Goal: Task Accomplishment & Management: Complete application form

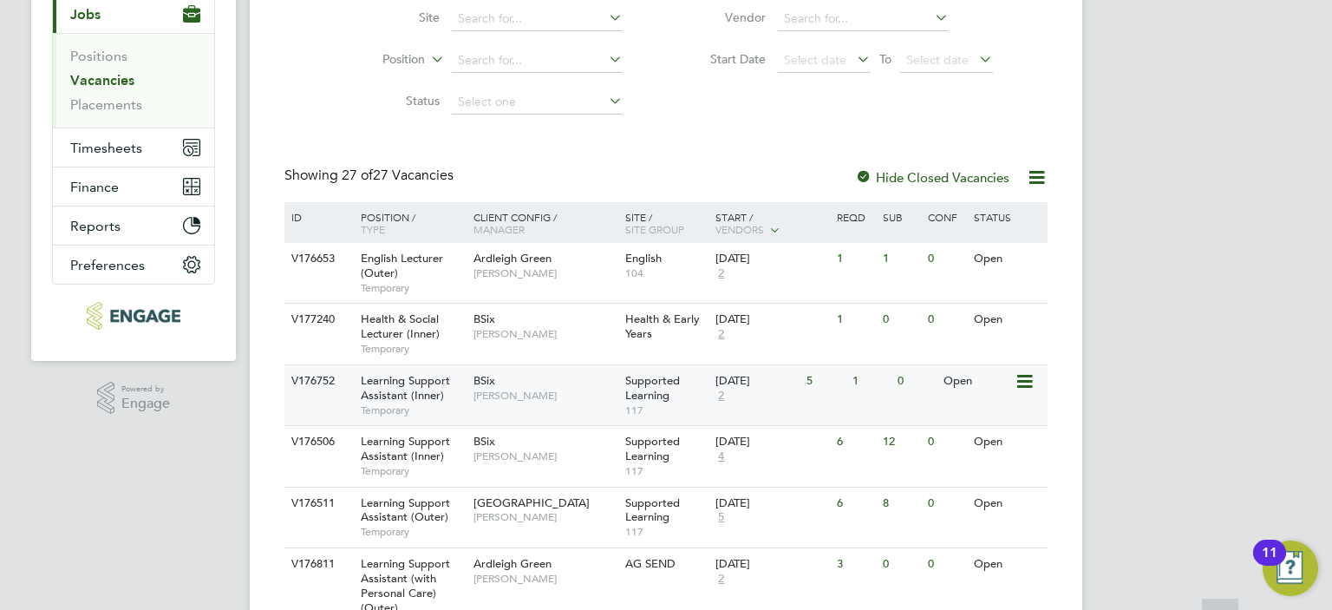
scroll to position [260, 0]
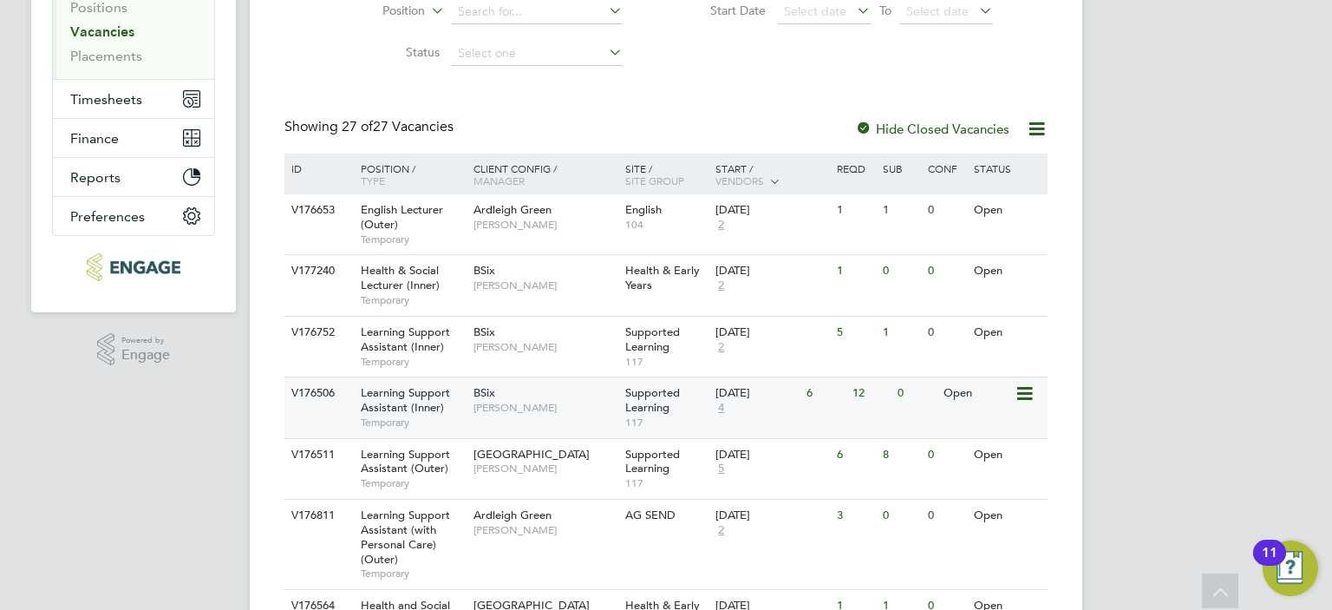
click at [552, 408] on span "[PERSON_NAME]" at bounding box center [544, 408] width 143 height 14
click at [555, 329] on div "BSix Rachel Johnson" at bounding box center [545, 339] width 152 height 45
click at [694, 396] on div "Supported Learning 117" at bounding box center [666, 407] width 91 height 60
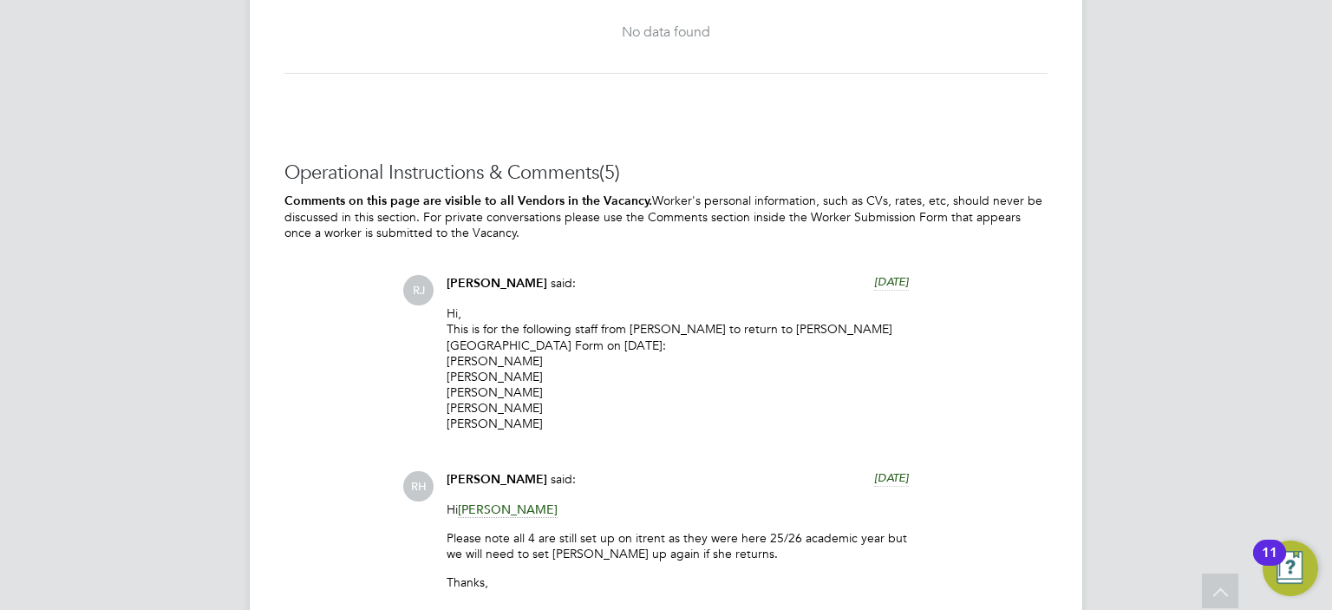
scroll to position [3902, 0]
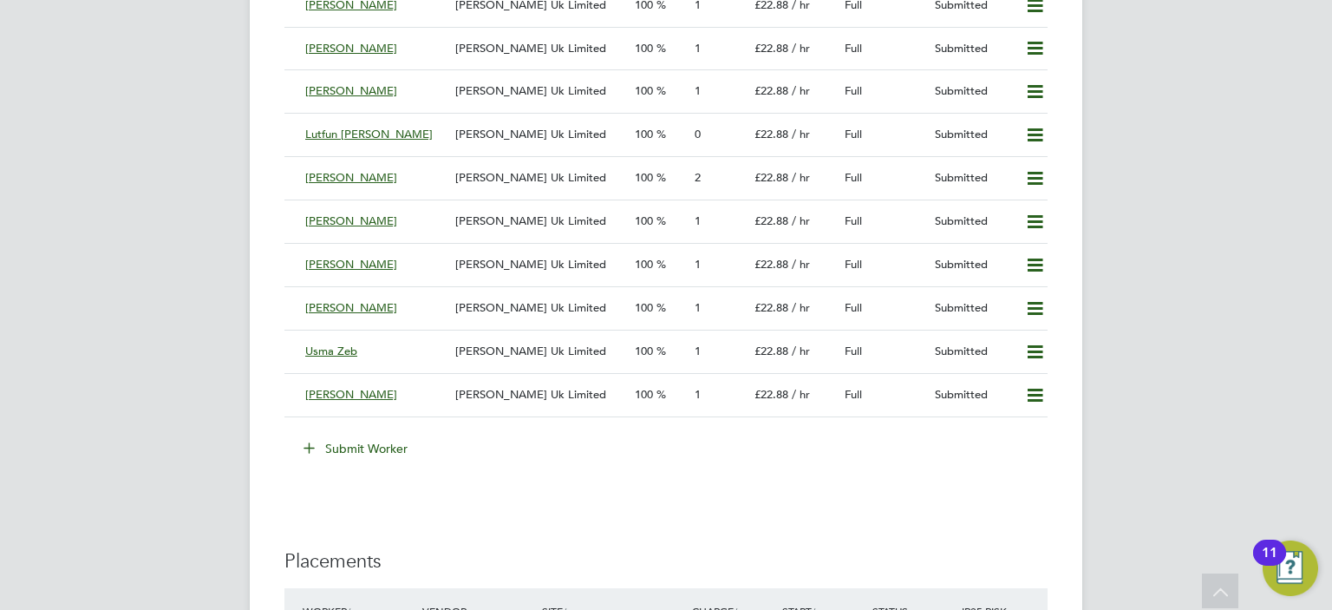
click at [384, 445] on button "Submit Worker" at bounding box center [356, 448] width 130 height 28
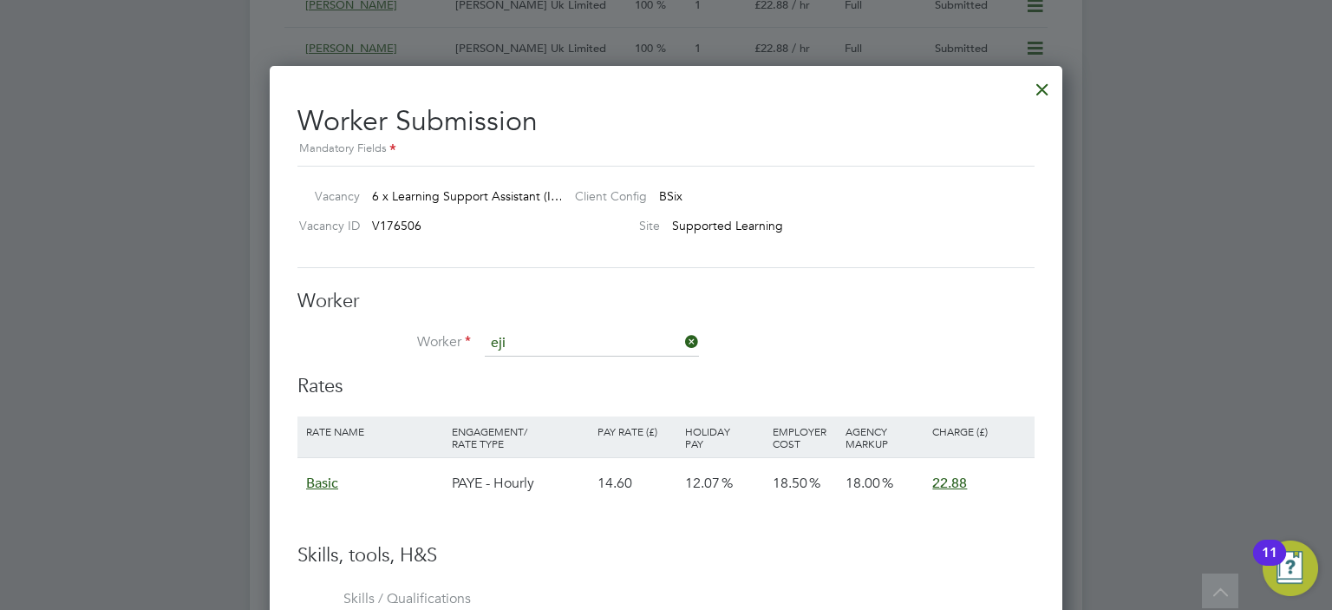
click at [541, 367] on li "Eji ro Agboro" at bounding box center [592, 367] width 215 height 23
type input "[PERSON_NAME]"
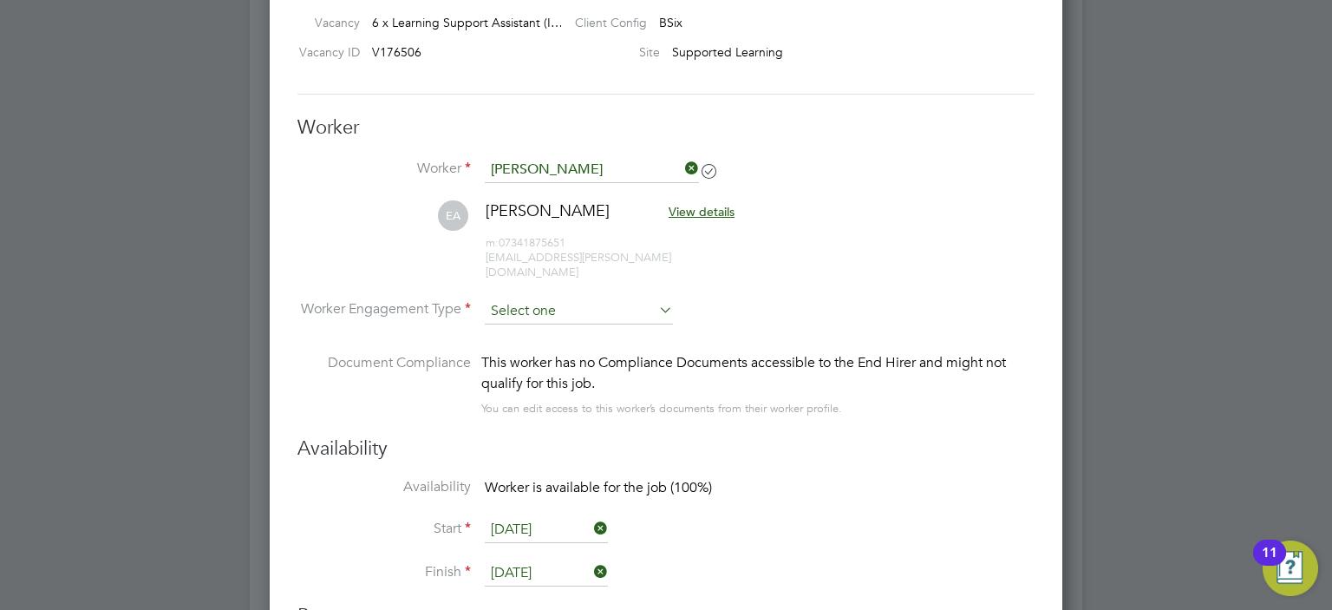
click at [548, 298] on input at bounding box center [579, 311] width 188 height 26
click at [538, 339] on li "PAYE" at bounding box center [579, 341] width 189 height 23
type input "PAYE"
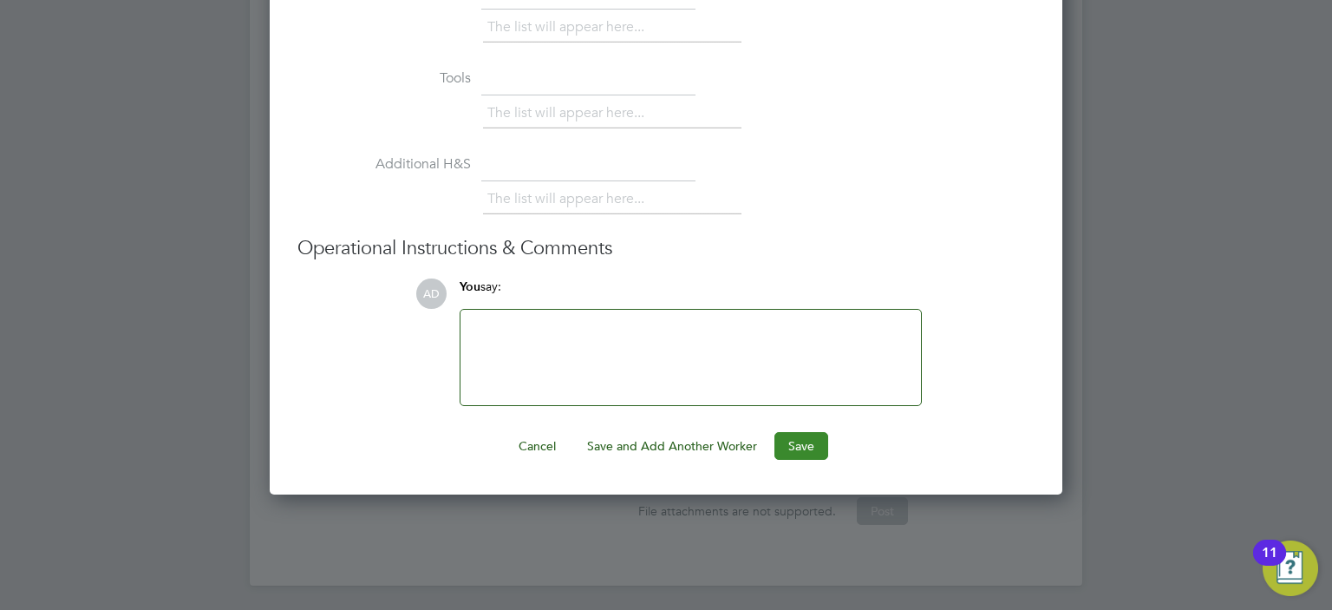
click at [796, 432] on button "Save" at bounding box center [801, 446] width 54 height 28
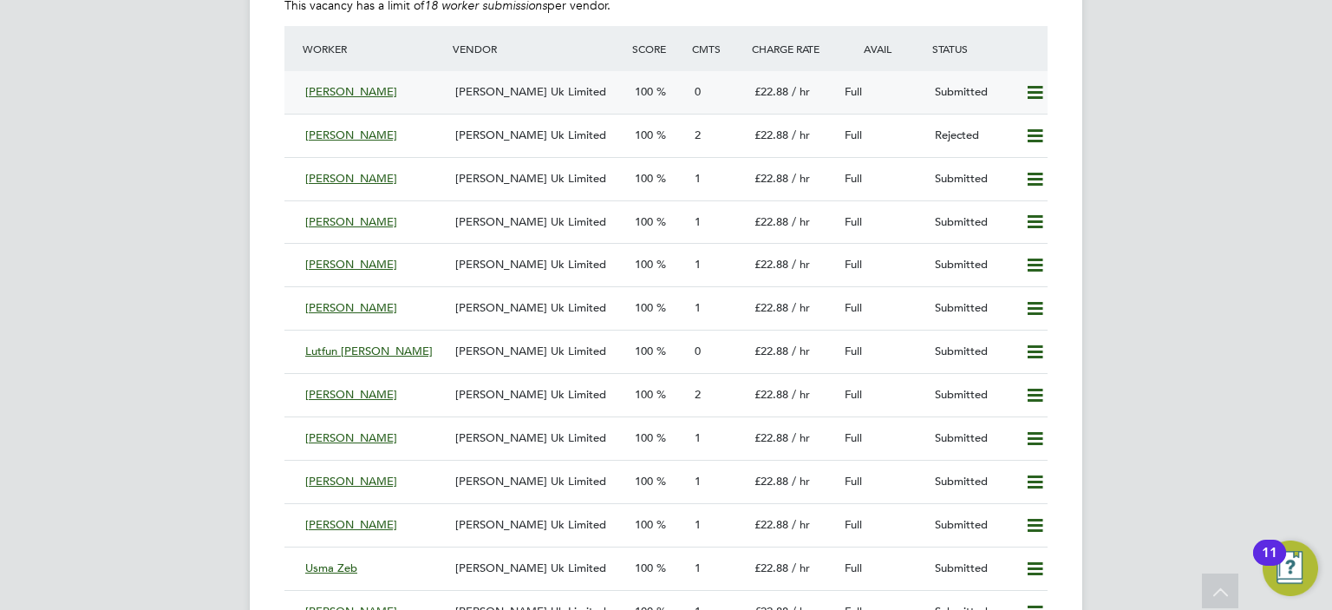
click at [444, 93] on div "Ejiro Agboro" at bounding box center [373, 92] width 150 height 29
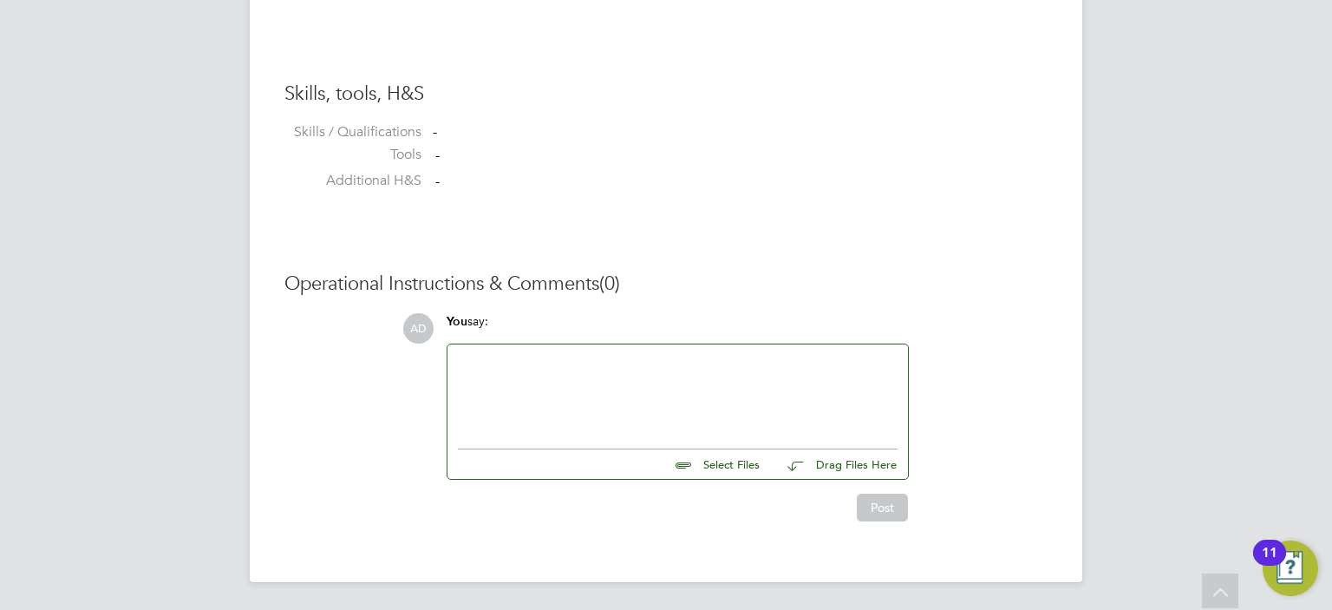
click at [728, 465] on input "file" at bounding box center [767, 461] width 260 height 24
type input "C:\fakepath\Ejiro Rowland Agboro_Formatted CV.docx"
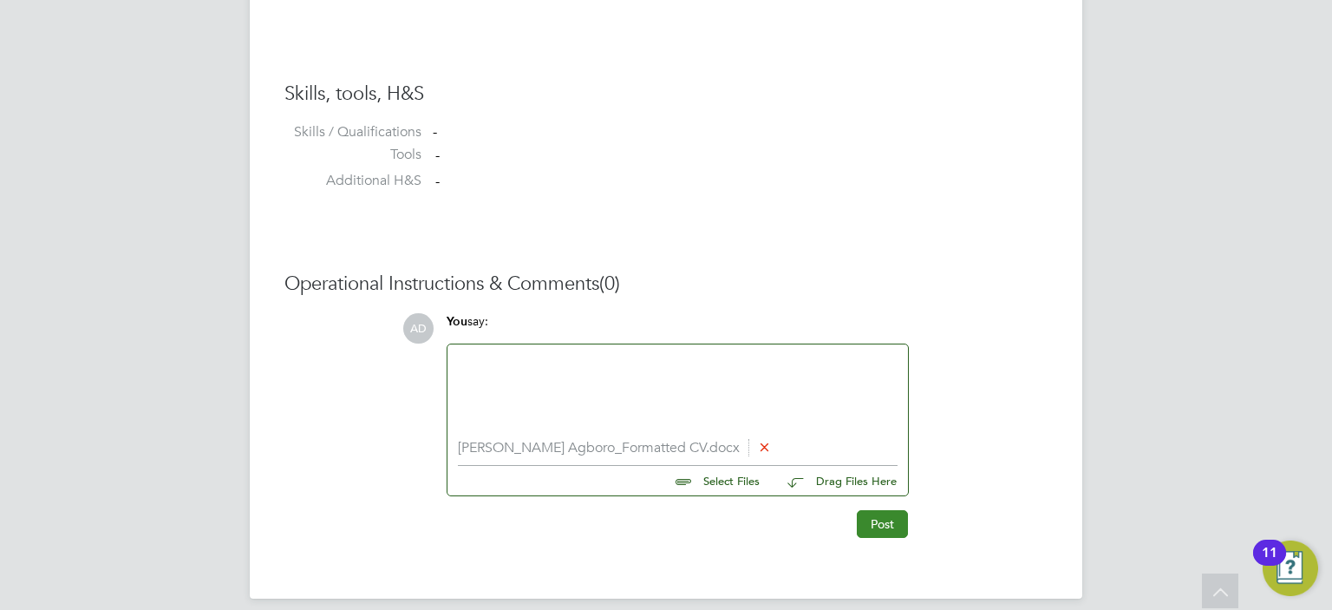
click at [884, 519] on button "Post" at bounding box center [882, 524] width 51 height 28
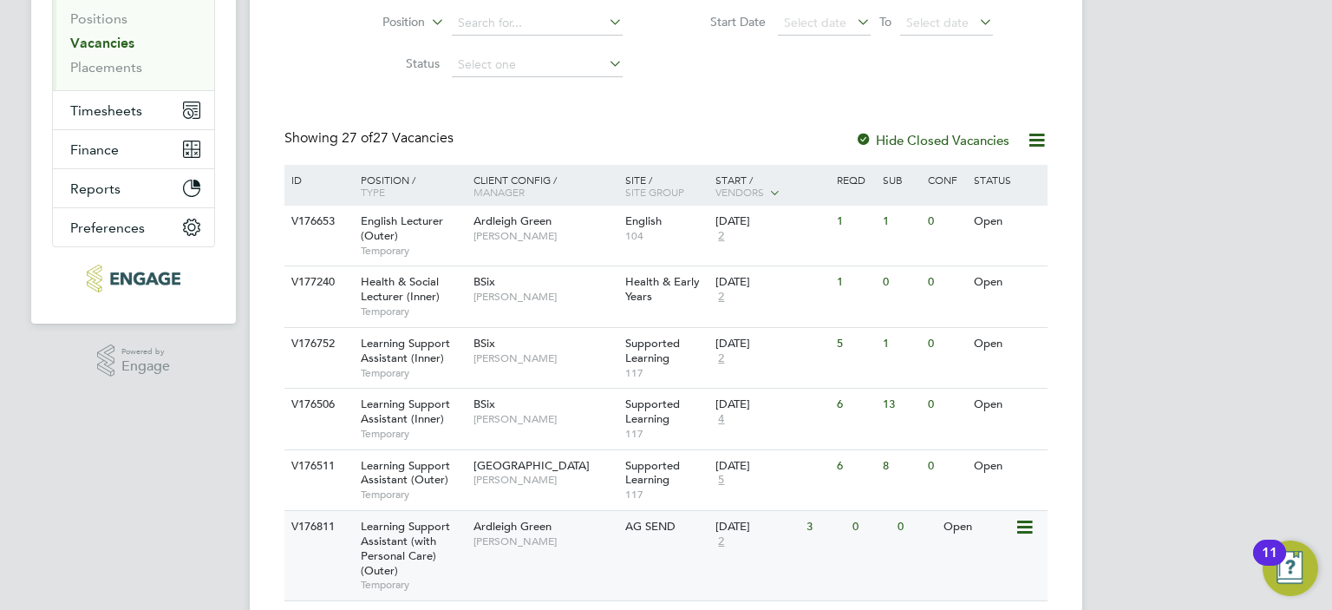
scroll to position [295, 0]
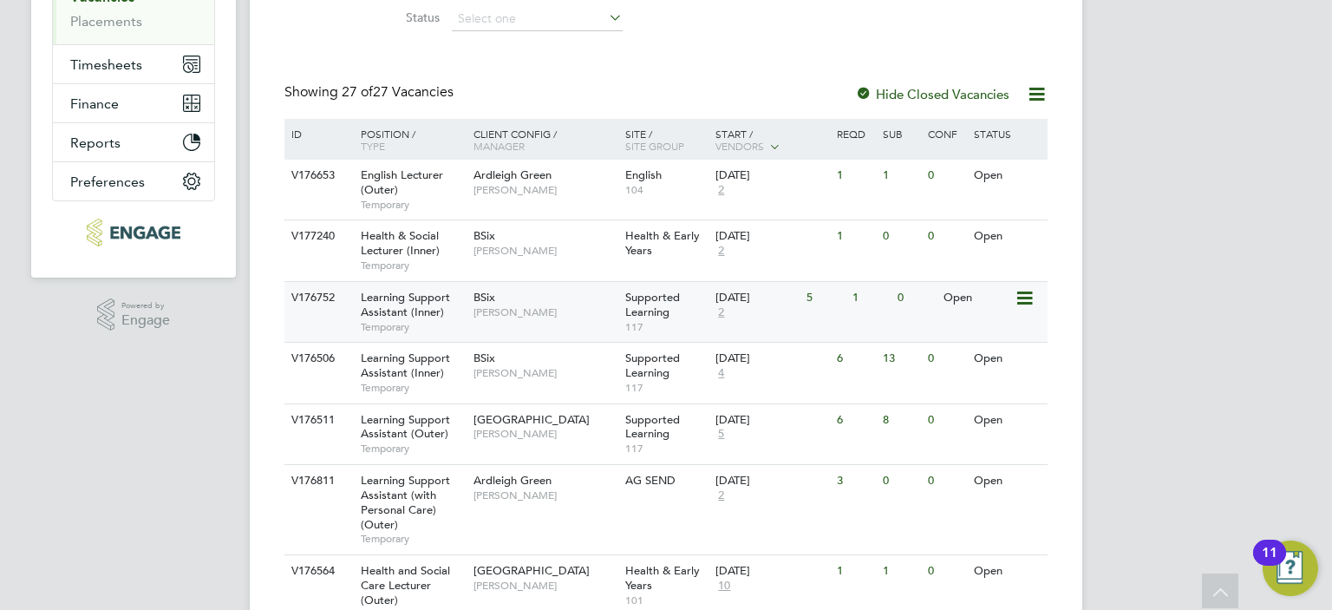
click at [789, 317] on div "01 Sep 2025 2" at bounding box center [756, 305] width 91 height 47
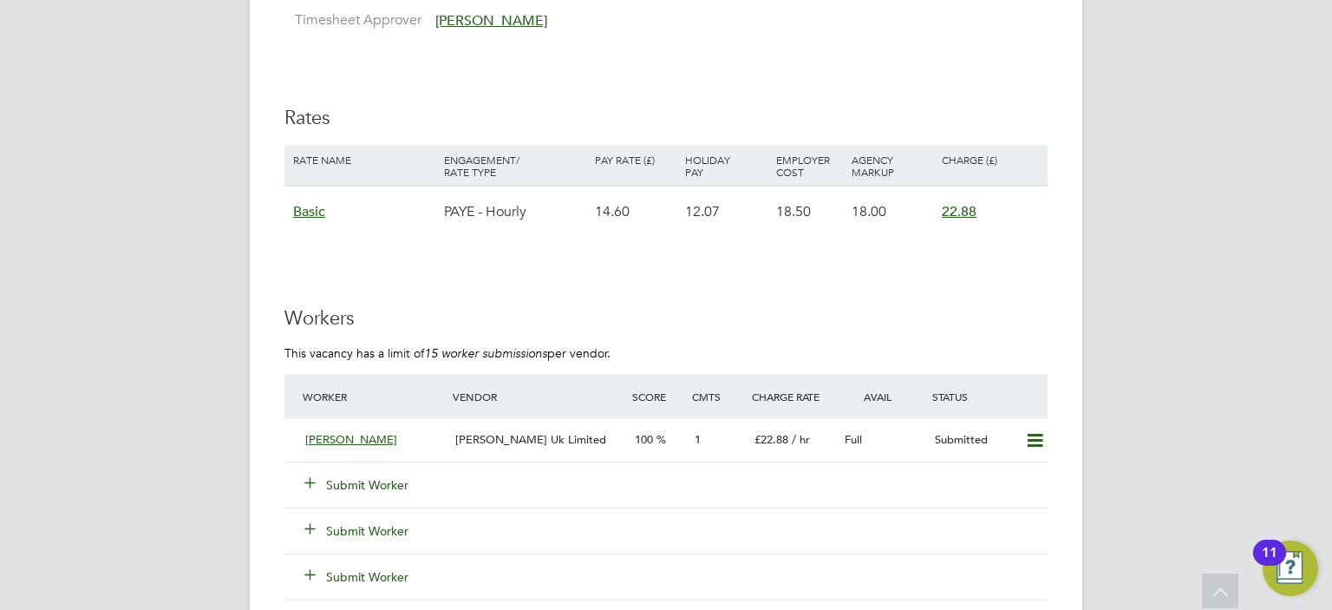
scroll to position [2949, 0]
click at [1035, 443] on icon at bounding box center [1035, 440] width 22 height 14
click at [1010, 476] on li "Remove" at bounding box center [1009, 476] width 67 height 24
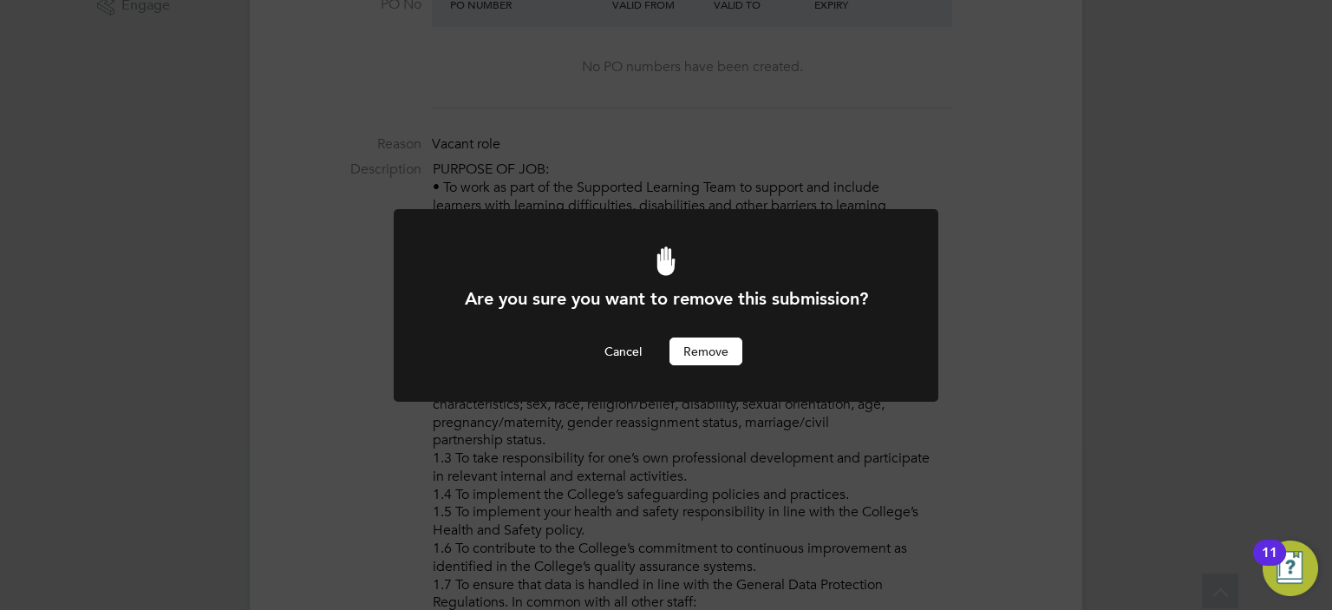
scroll to position [0, 0]
click at [706, 356] on button "Remove" at bounding box center [705, 351] width 73 height 28
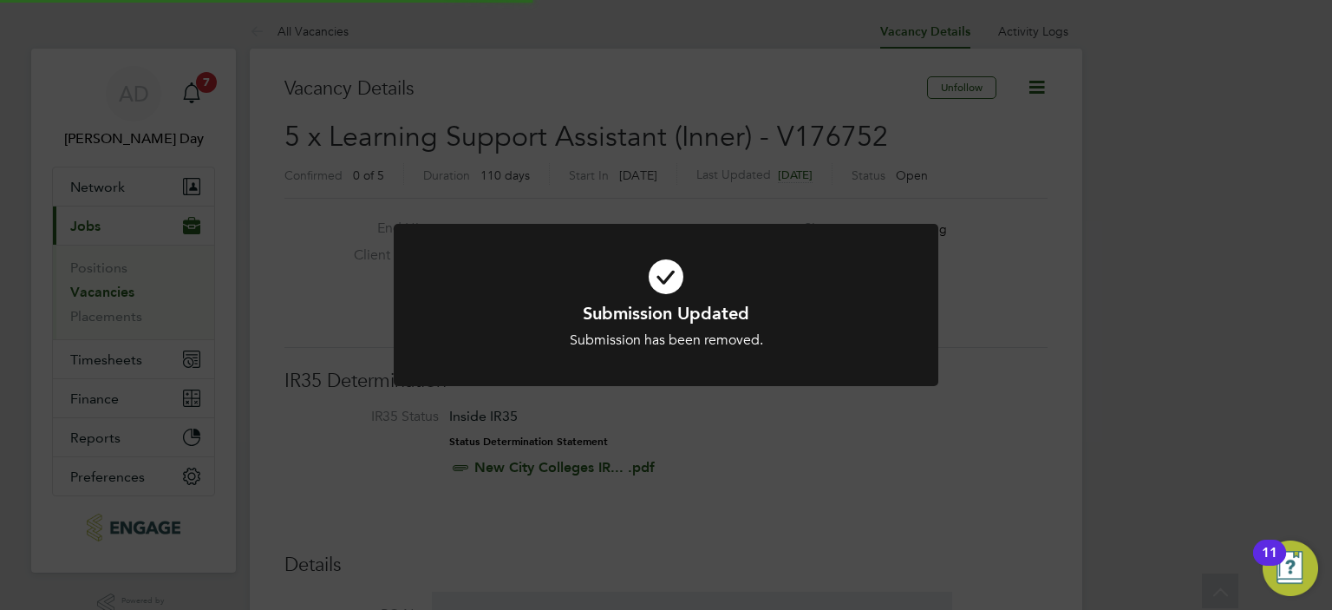
scroll to position [51, 152]
click at [826, 442] on div "Submission Updated Submission has been removed. Cancel Okay" at bounding box center [666, 305] width 1332 height 610
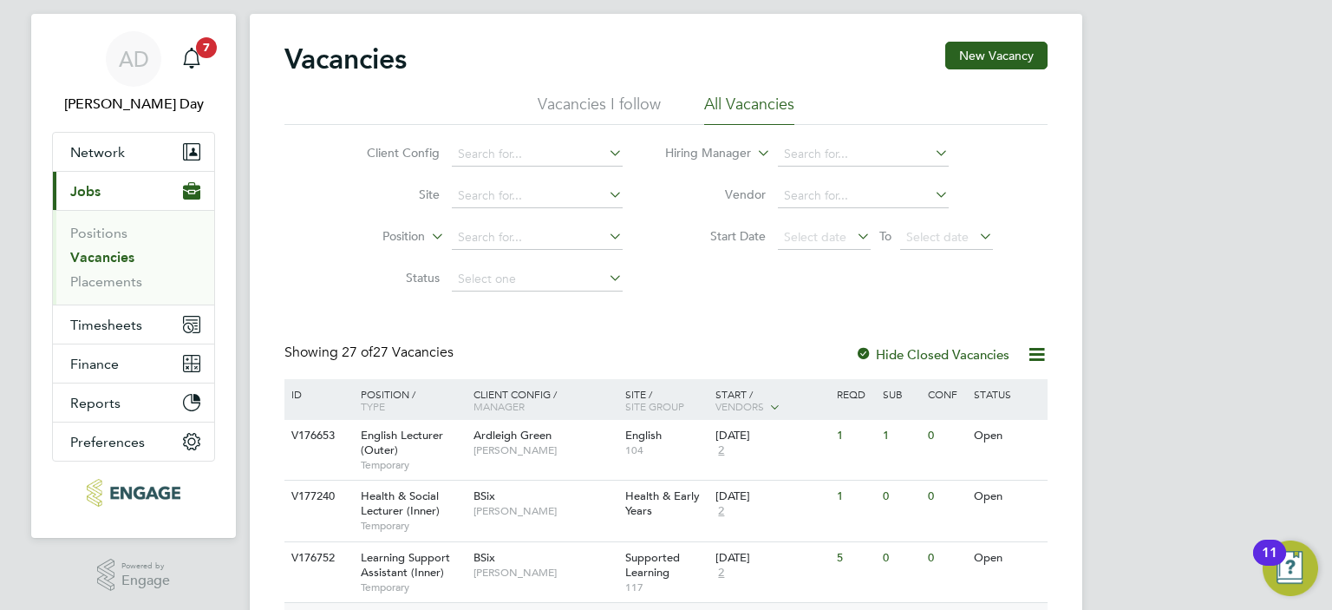
scroll to position [295, 0]
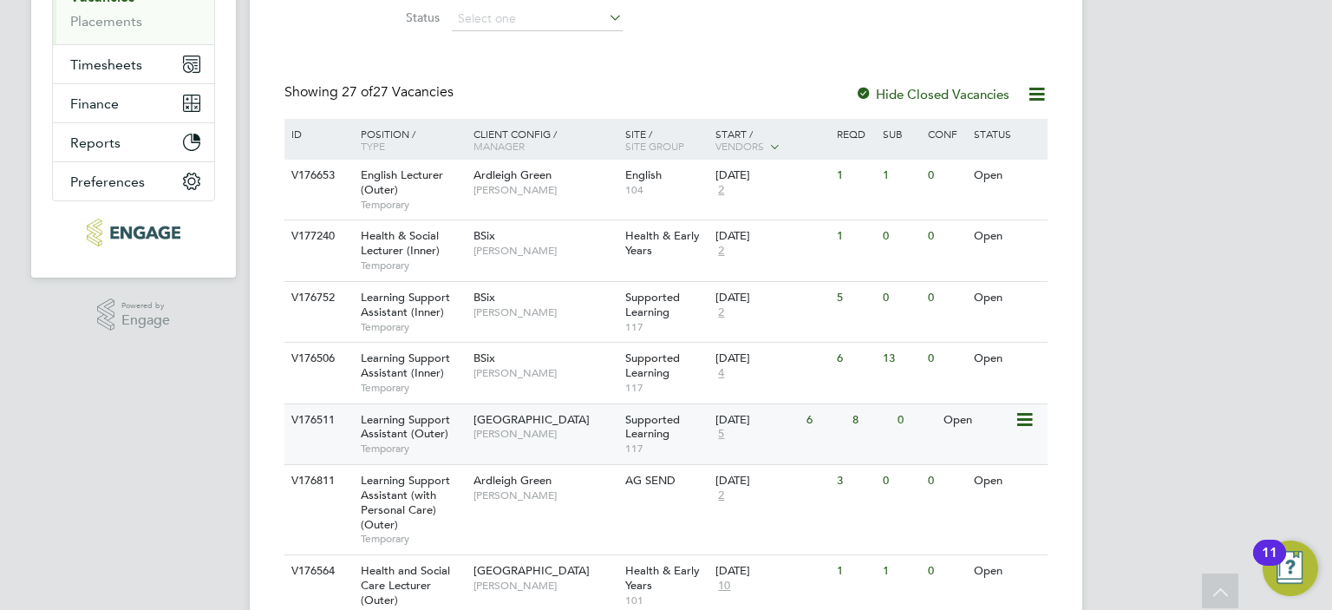
click at [908, 445] on div "V176511 Learning Support Assistant (Outer) Temporary Epping Forest Campus Victo…" at bounding box center [665, 433] width 763 height 61
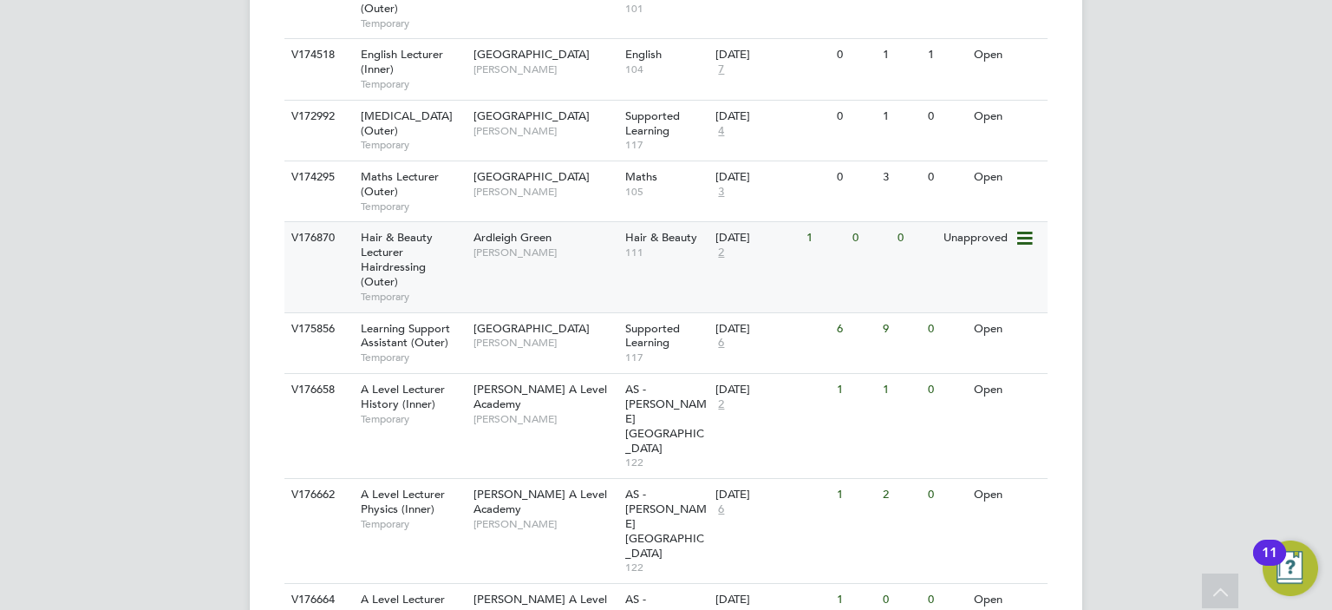
scroll to position [902, 0]
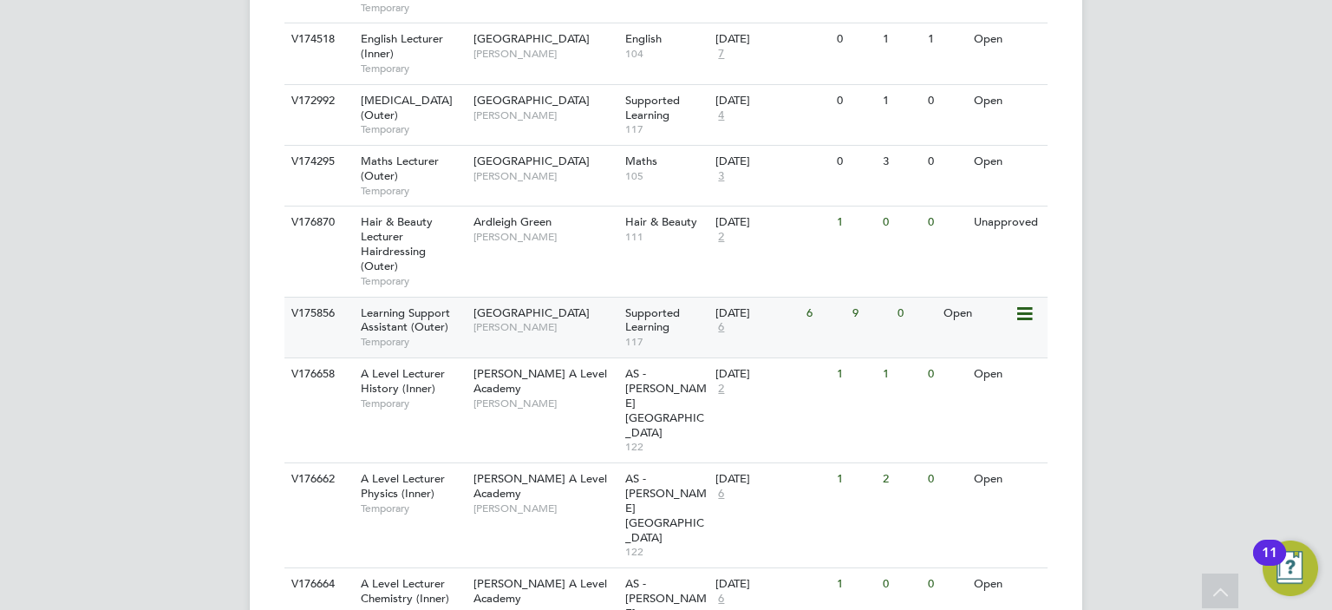
click at [867, 324] on div "9" at bounding box center [870, 313] width 45 height 32
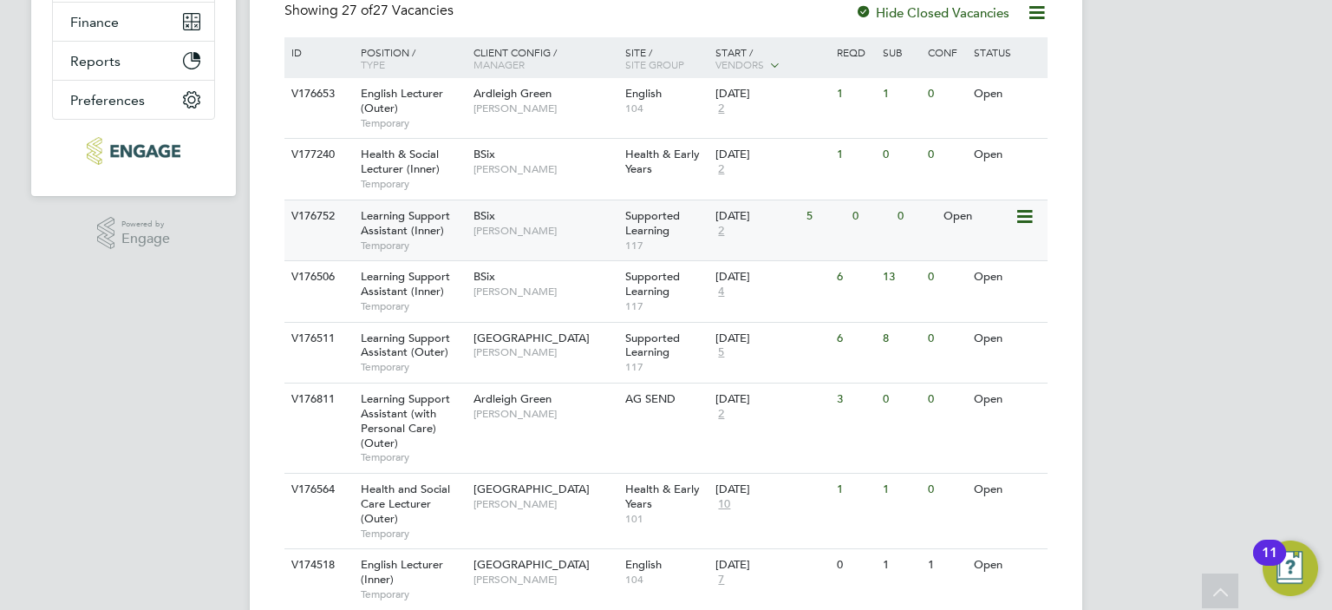
scroll to position [382, 0]
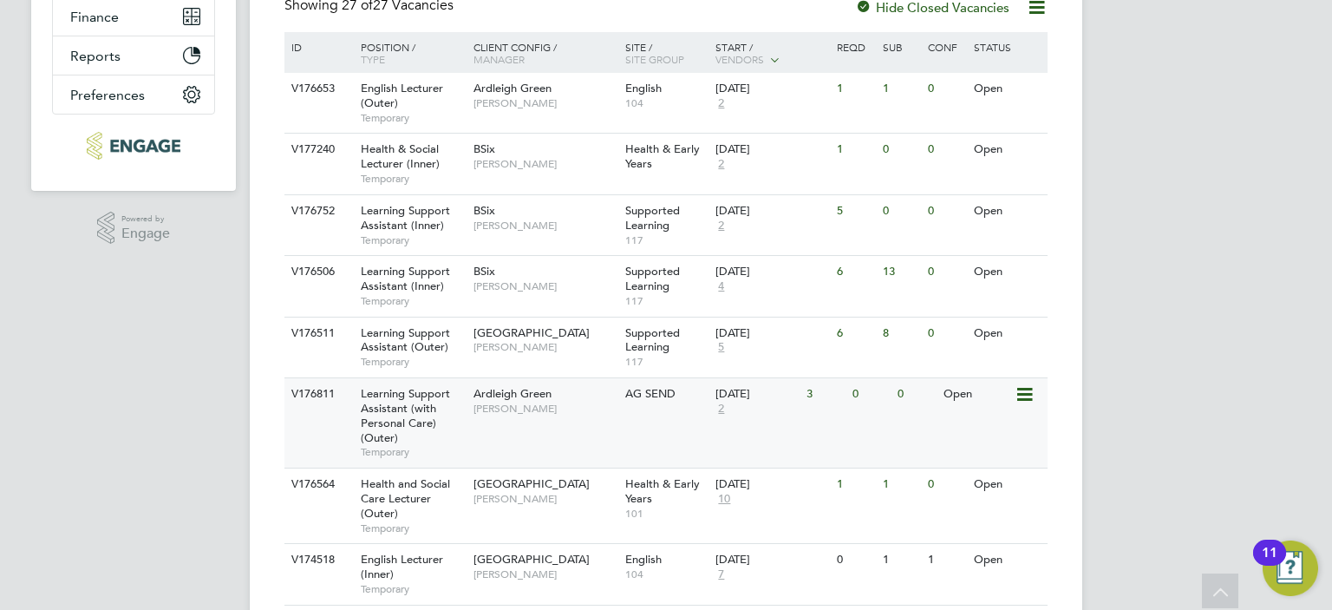
click at [874, 431] on div "V176811 Learning Support Assistant (with Personal Care) (Outer) Temporary Ardle…" at bounding box center [665, 422] width 763 height 90
click at [573, 506] on div "Redbridge Campus Roslyn O'Garro" at bounding box center [545, 490] width 152 height 45
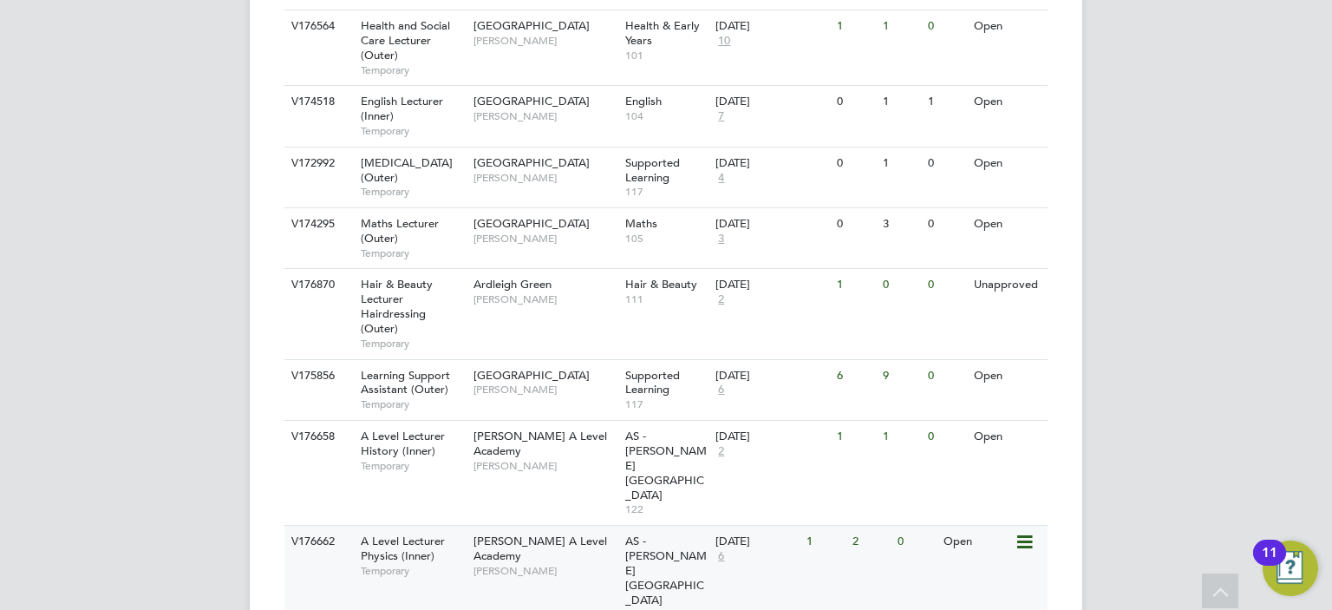
scroll to position [902, 0]
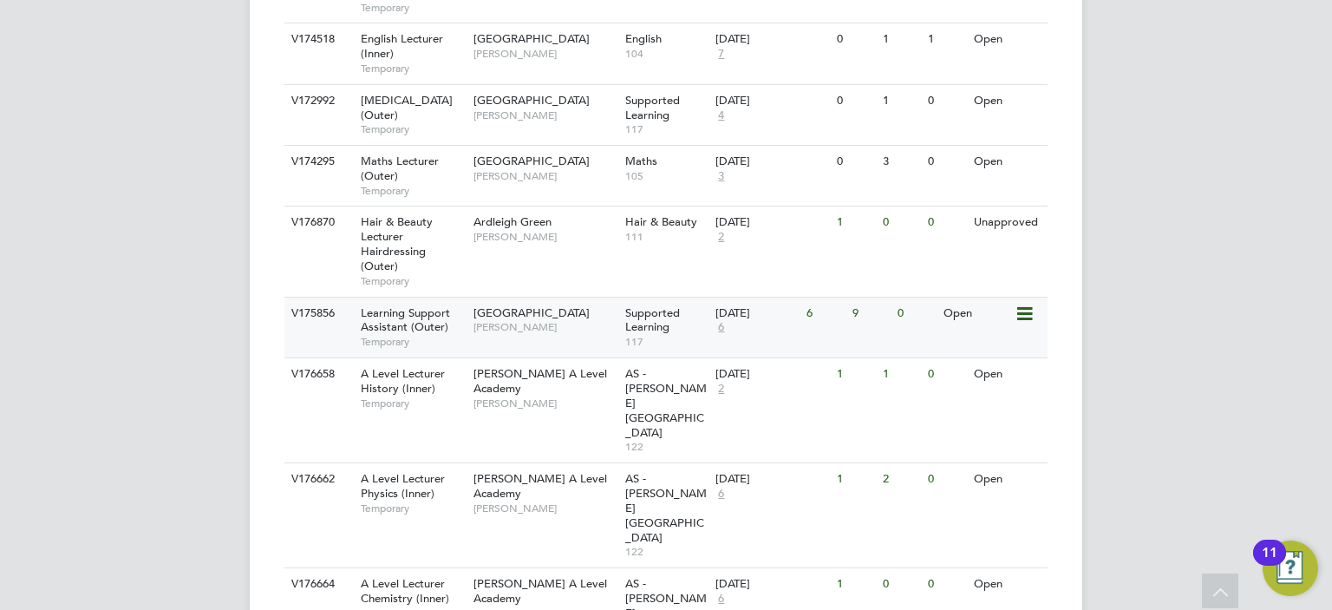
click at [604, 334] on div "Redbridge Campus Rachel Johnson" at bounding box center [545, 319] width 152 height 45
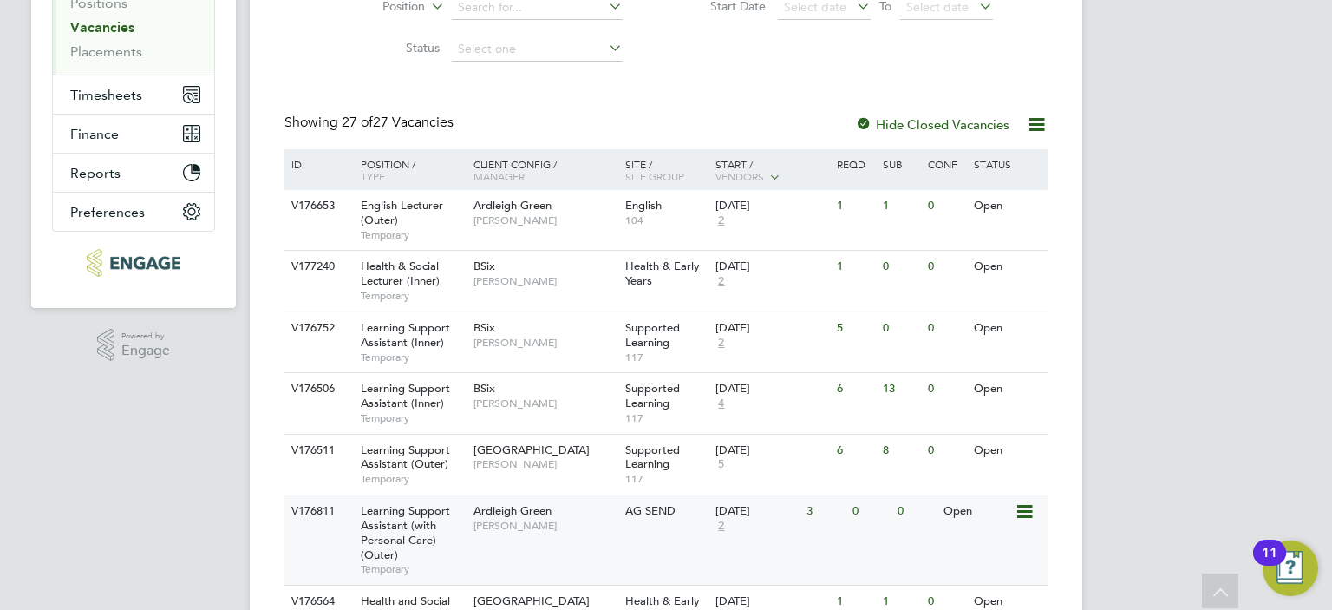
scroll to position [295, 0]
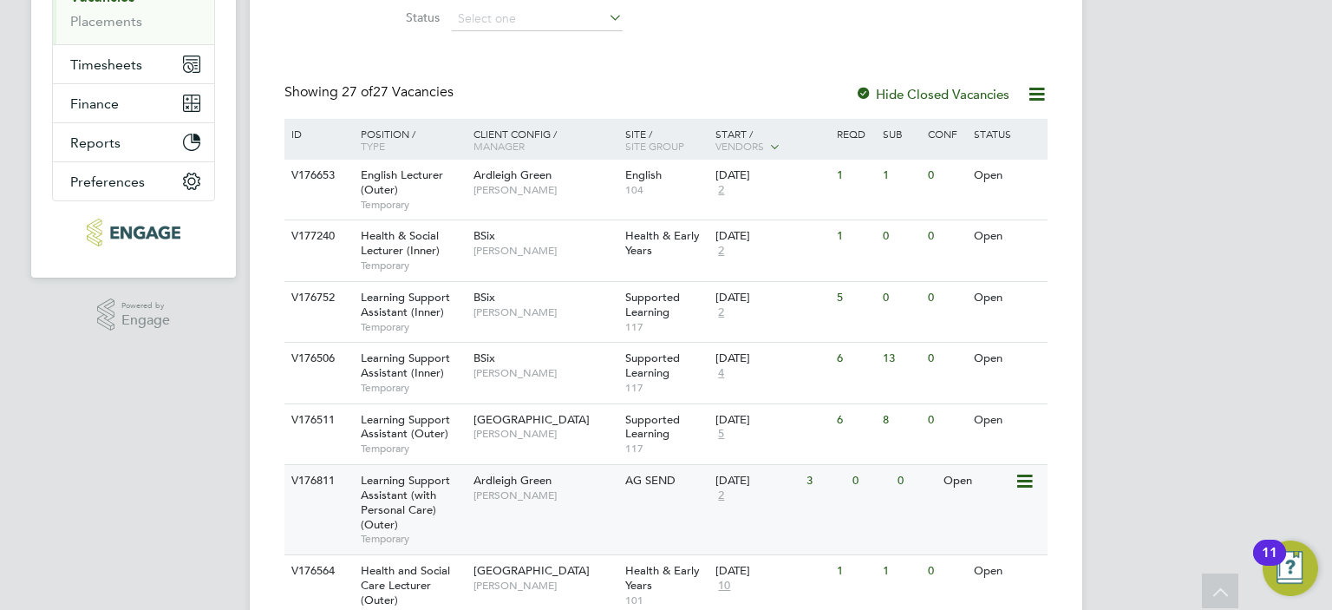
click at [569, 488] on span "Karen Marcelline" at bounding box center [544, 495] width 143 height 14
click at [778, 370] on div "01 Sep 2025 4" at bounding box center [756, 366] width 91 height 47
click at [565, 434] on span "Victoria Ticehurst" at bounding box center [544, 434] width 143 height 14
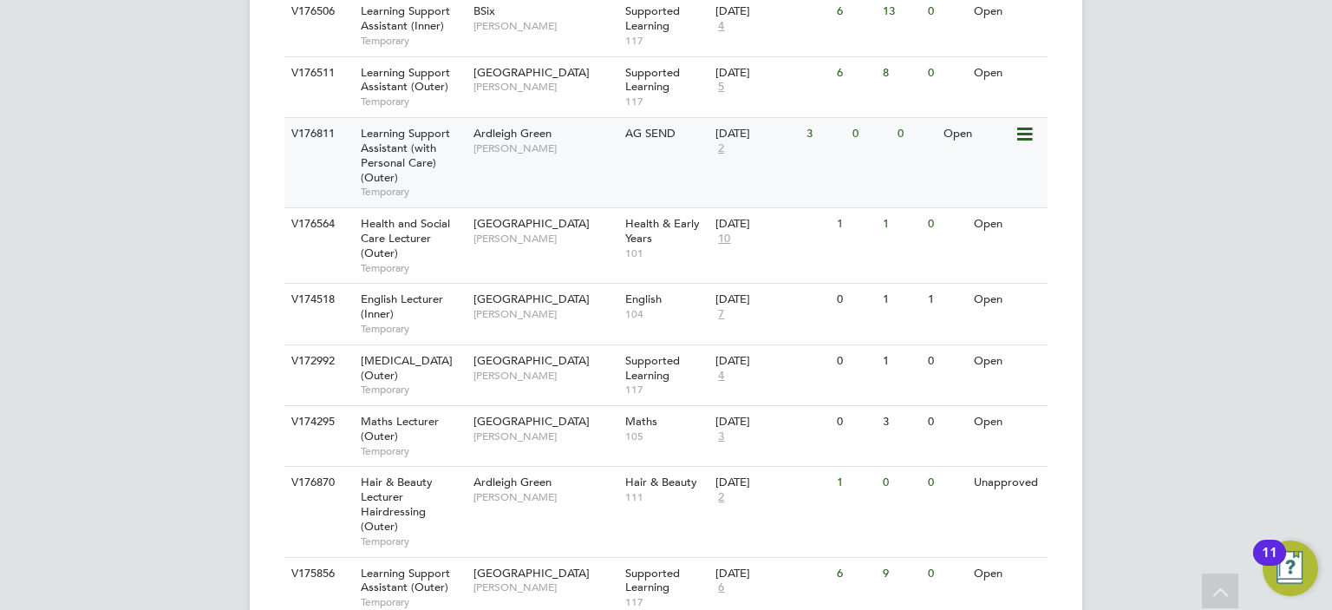
scroll to position [642, 0]
click at [552, 223] on span "Redbridge Campus" at bounding box center [531, 223] width 116 height 15
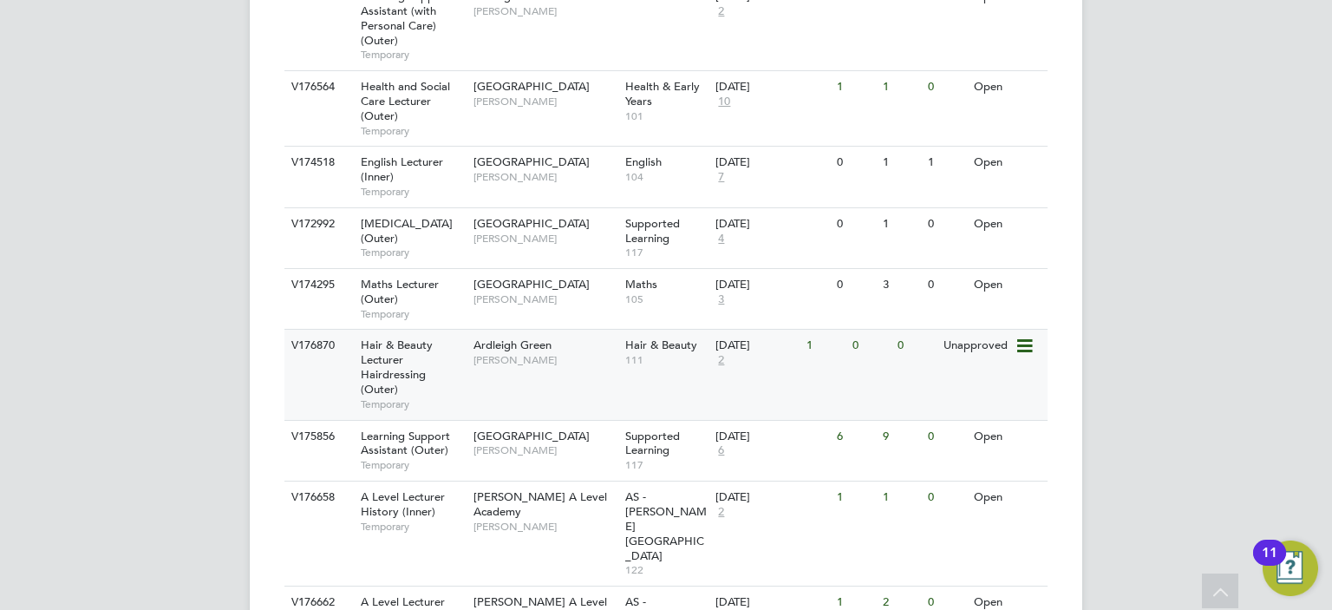
scroll to position [902, 0]
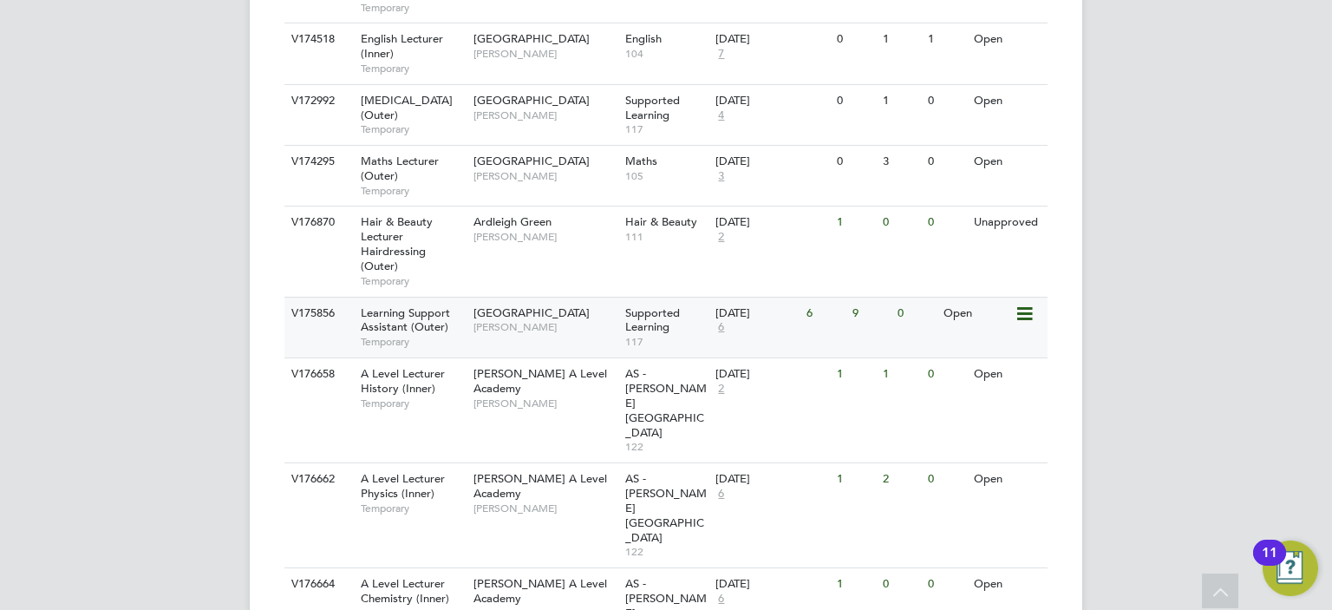
click at [545, 309] on span "Redbridge Campus" at bounding box center [531, 312] width 116 height 15
click at [575, 312] on div "Redbridge Campus Rachel Johnson" at bounding box center [545, 319] width 152 height 45
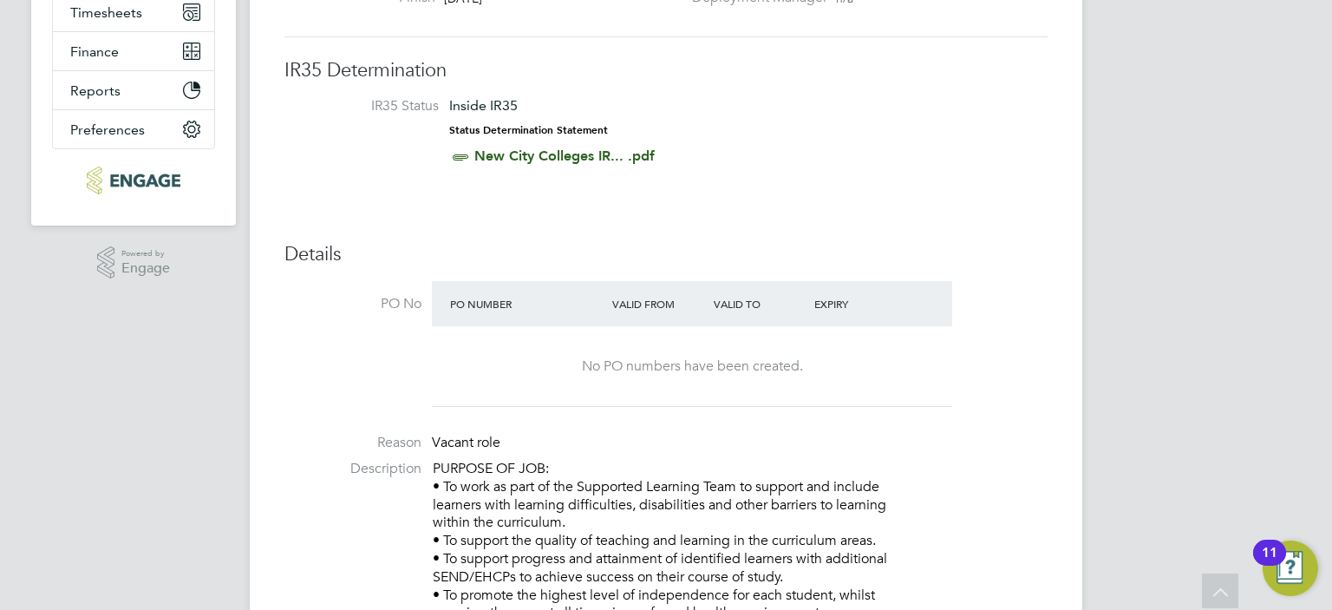
scroll to position [87, 0]
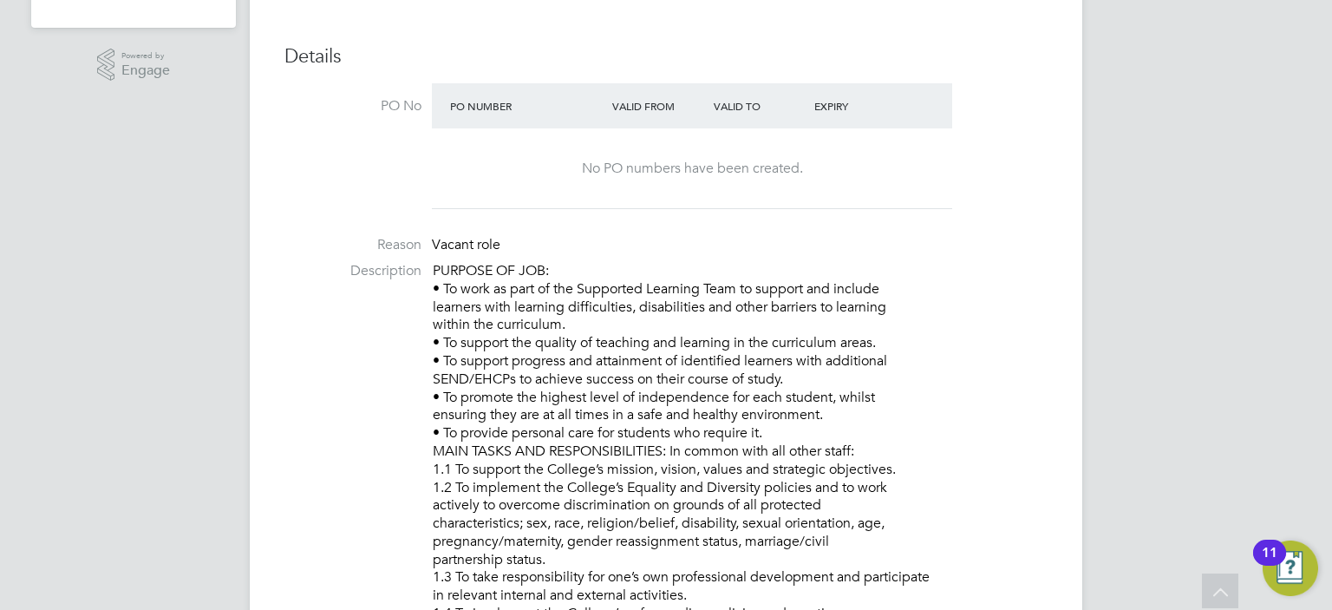
scroll to position [607, 0]
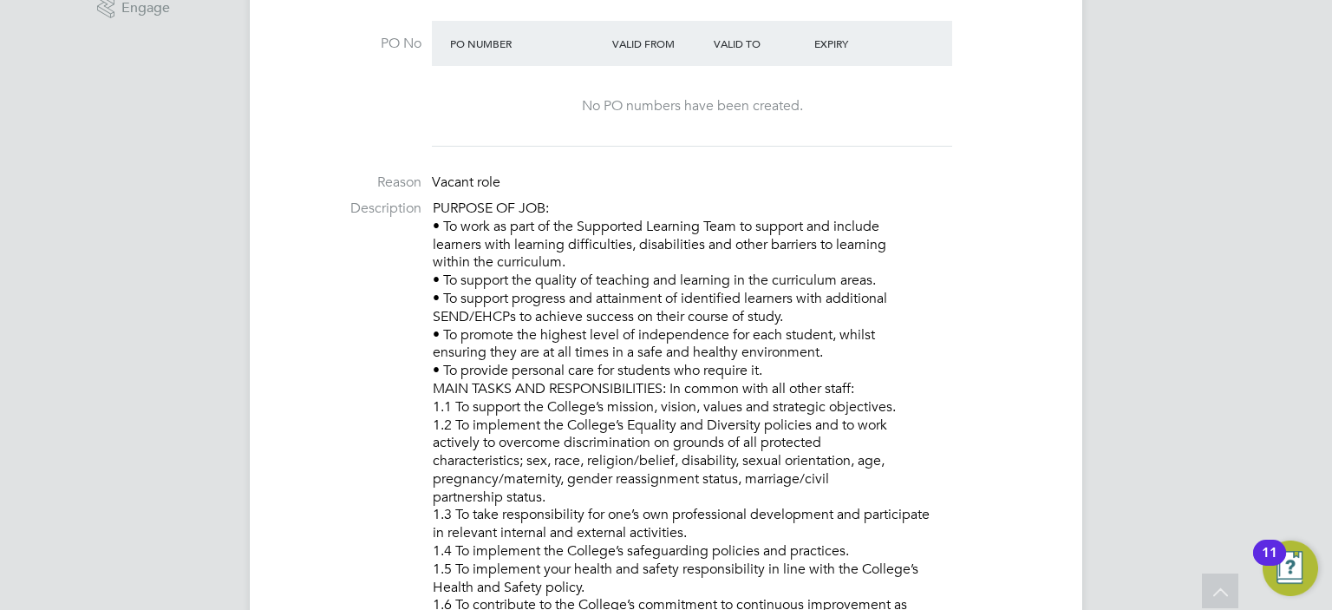
drag, startPoint x: 776, startPoint y: 365, endPoint x: 427, endPoint y: 211, distance: 382.1
copy p "PURPOSE OF JOB: • To work as part of the Supported Learning Team to support and…"
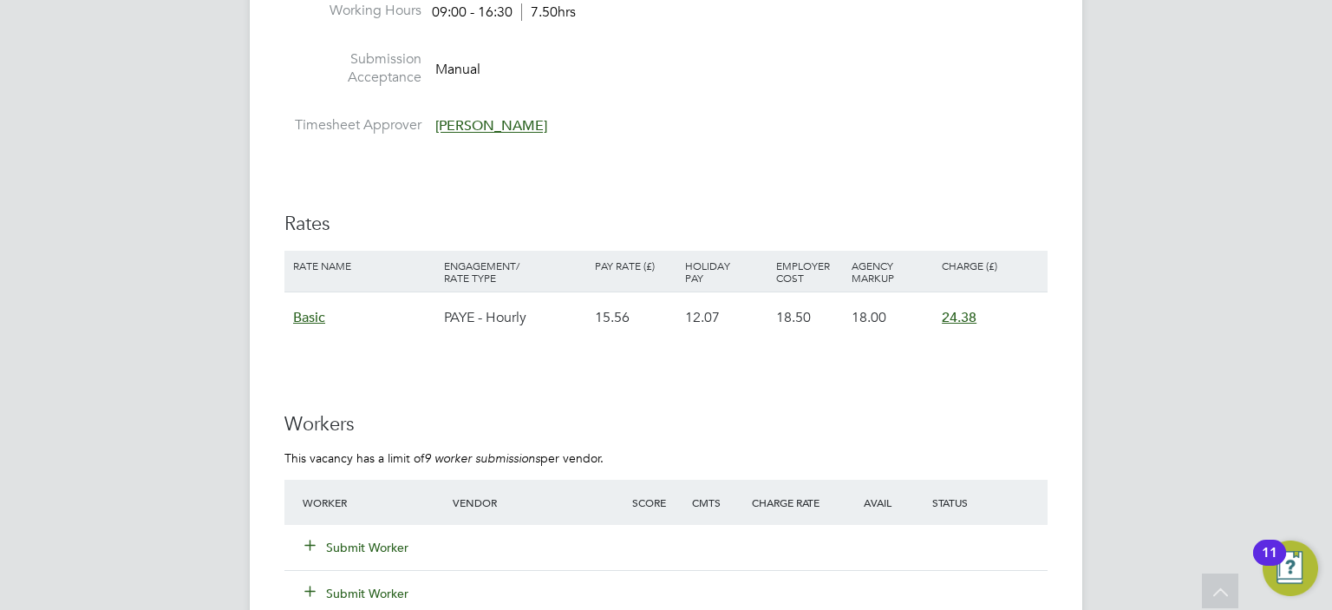
scroll to position [3122, 0]
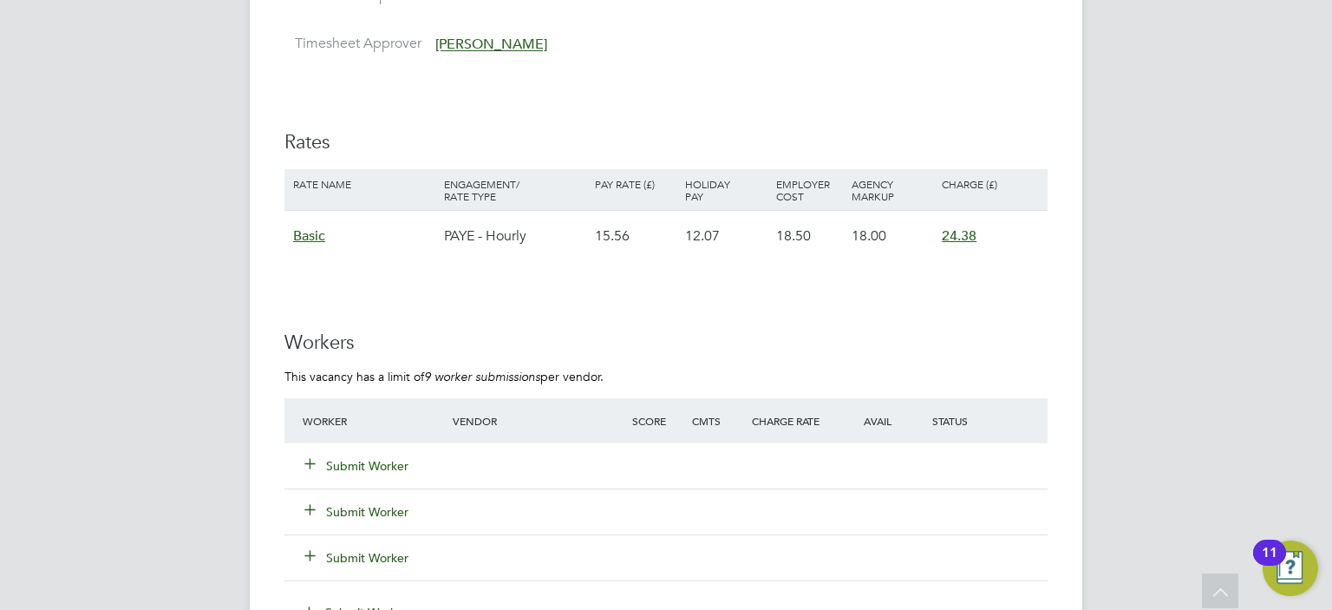
click at [358, 460] on button "Submit Worker" at bounding box center [357, 465] width 104 height 17
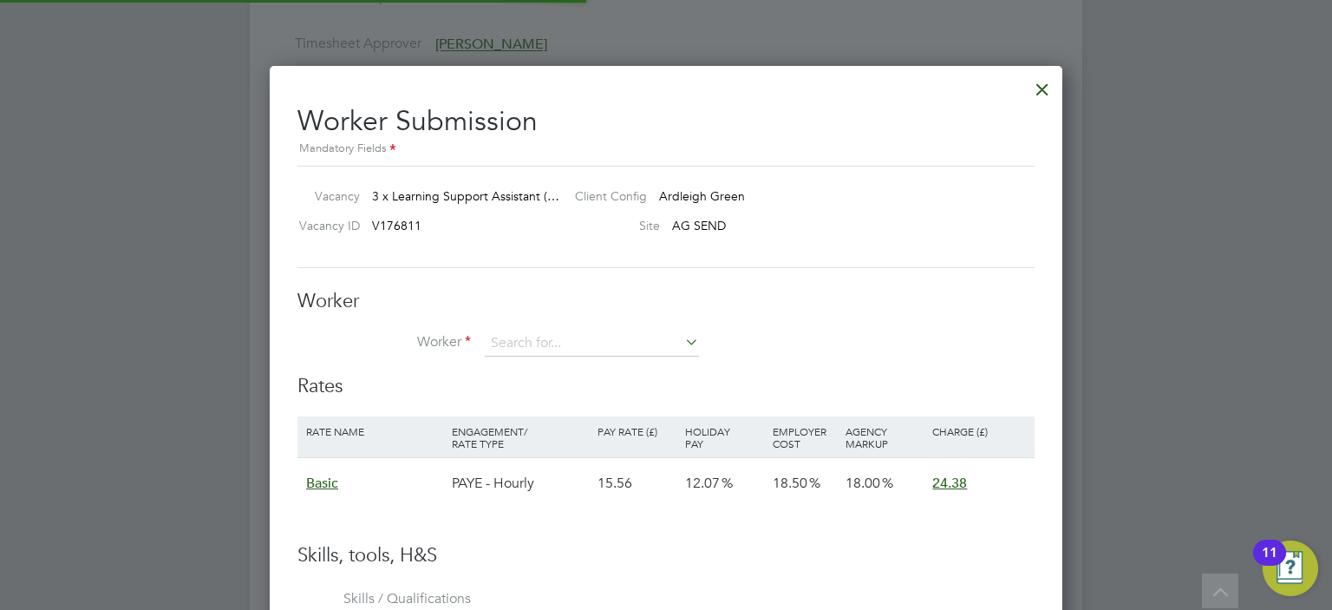
scroll to position [51, 147]
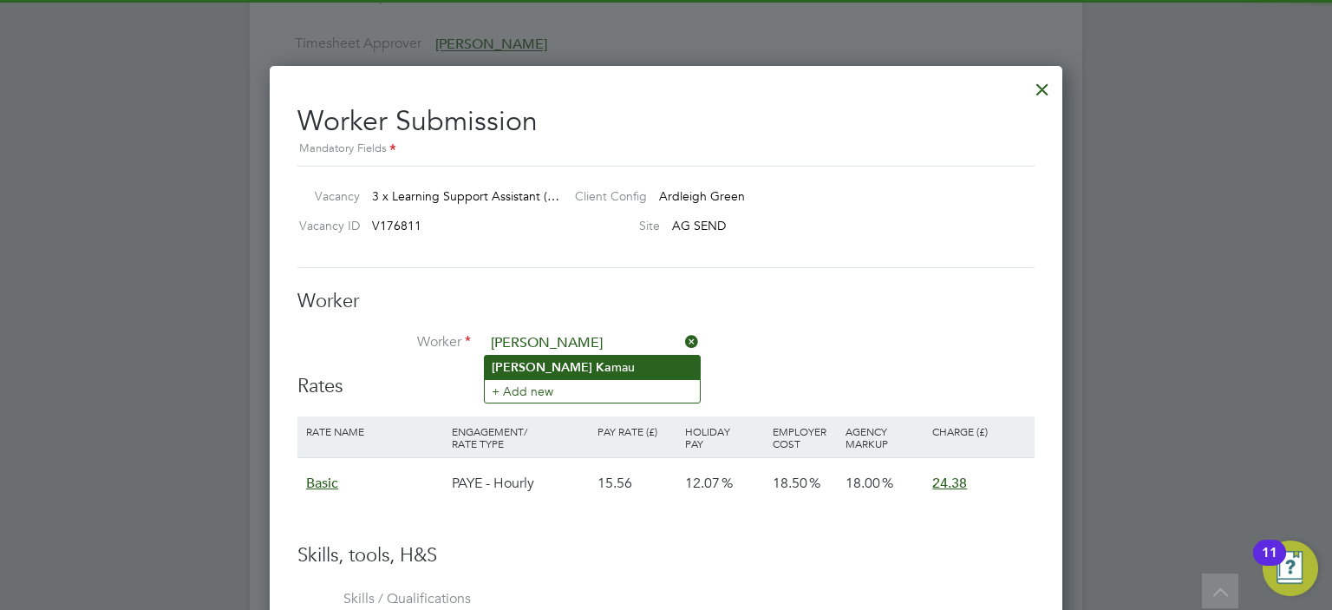
click at [598, 366] on li "Jane Ka mau" at bounding box center [592, 367] width 215 height 23
type input "Jane Kamau"
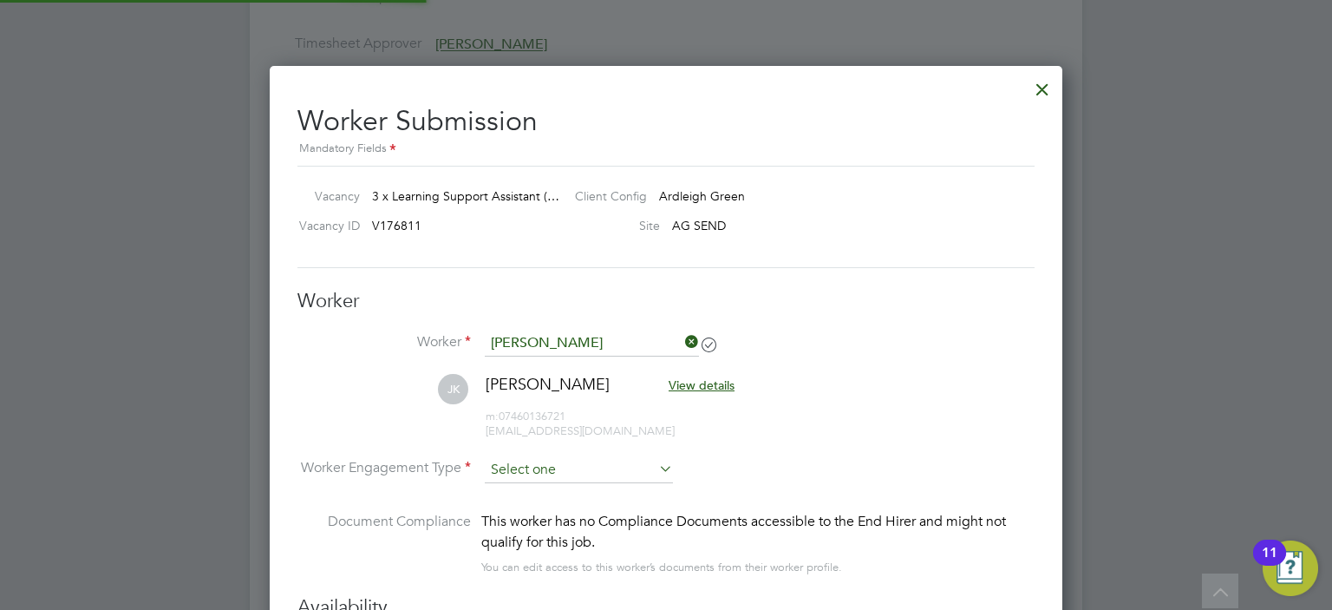
scroll to position [1418, 793]
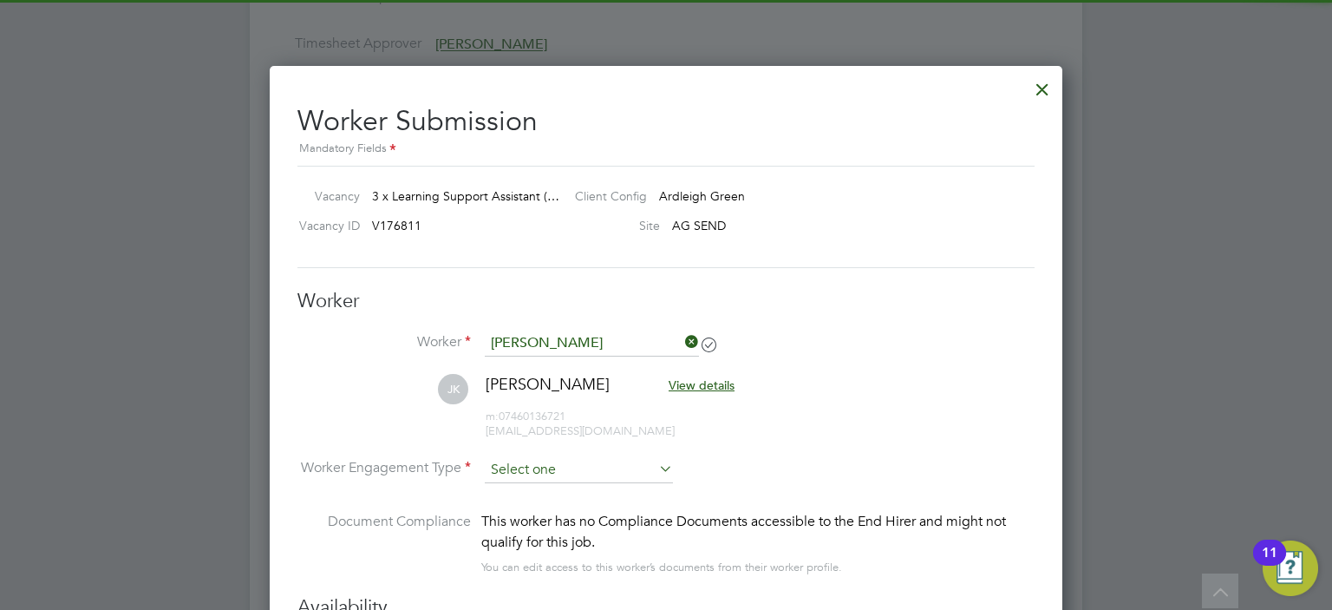
click at [578, 465] on input at bounding box center [579, 470] width 188 height 26
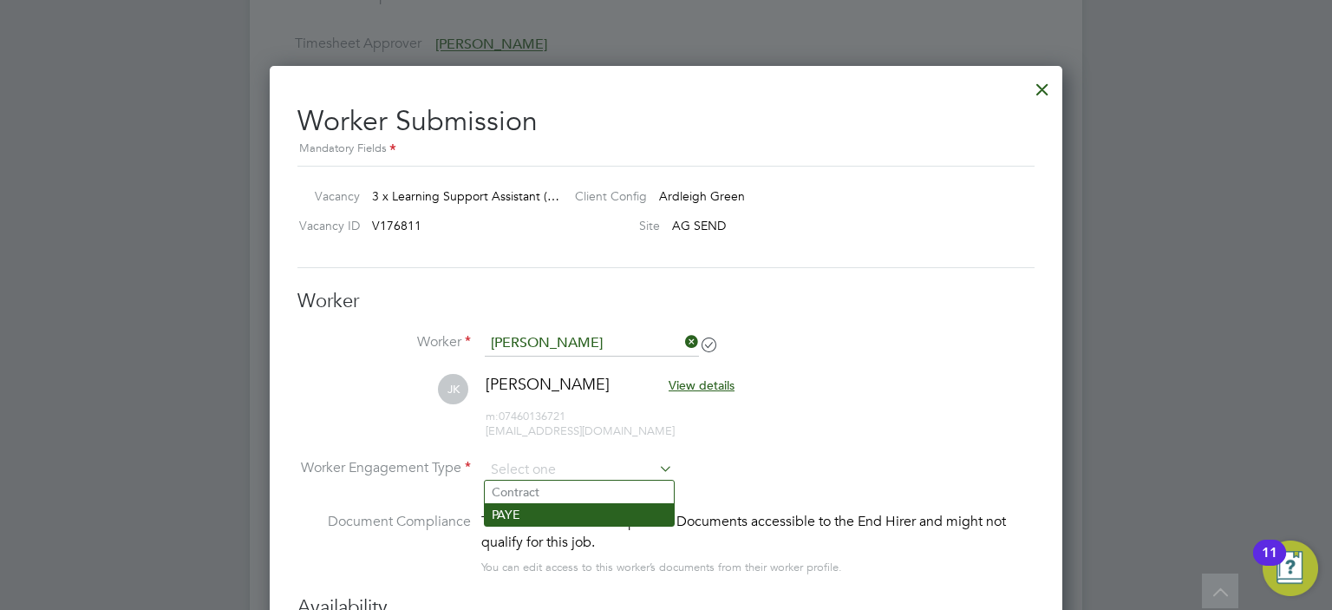
click at [532, 510] on li "PAYE" at bounding box center [579, 514] width 189 height 23
type input "PAYE"
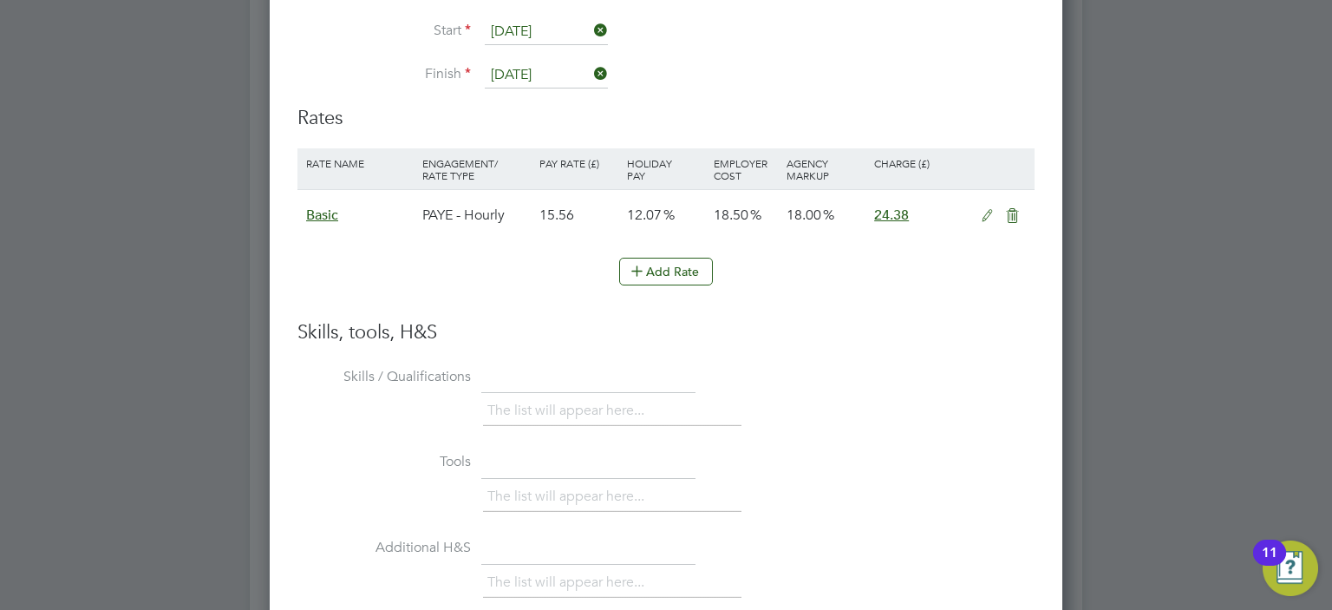
scroll to position [4039, 0]
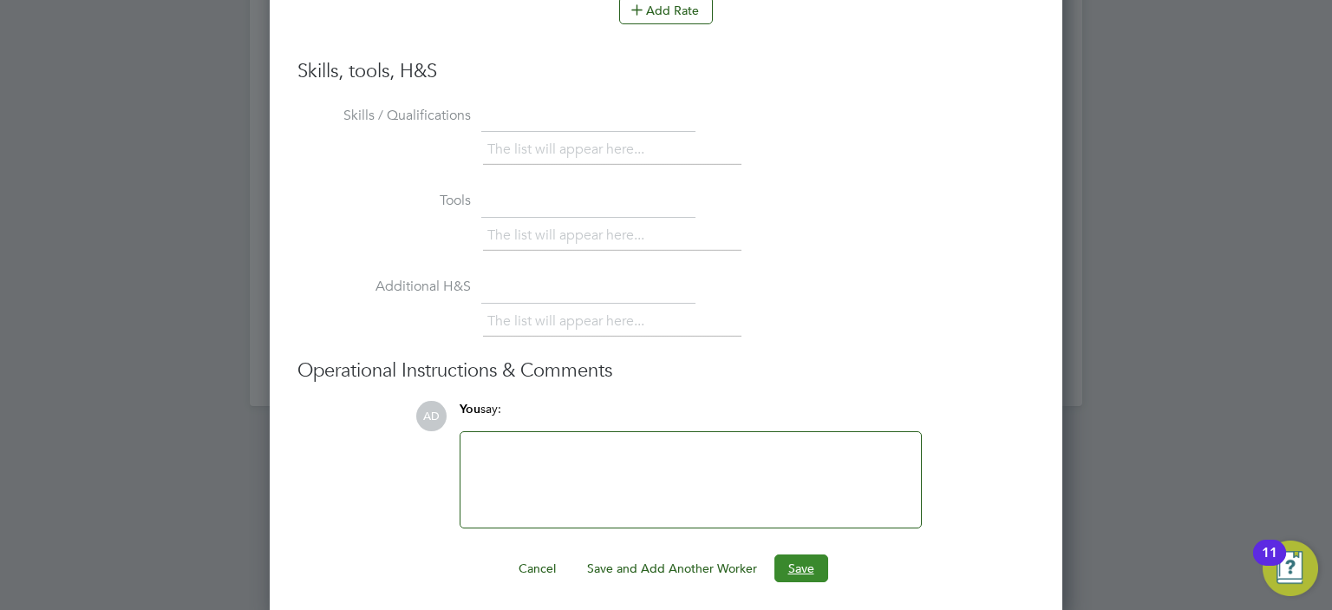
click at [793, 568] on button "Save" at bounding box center [801, 568] width 54 height 28
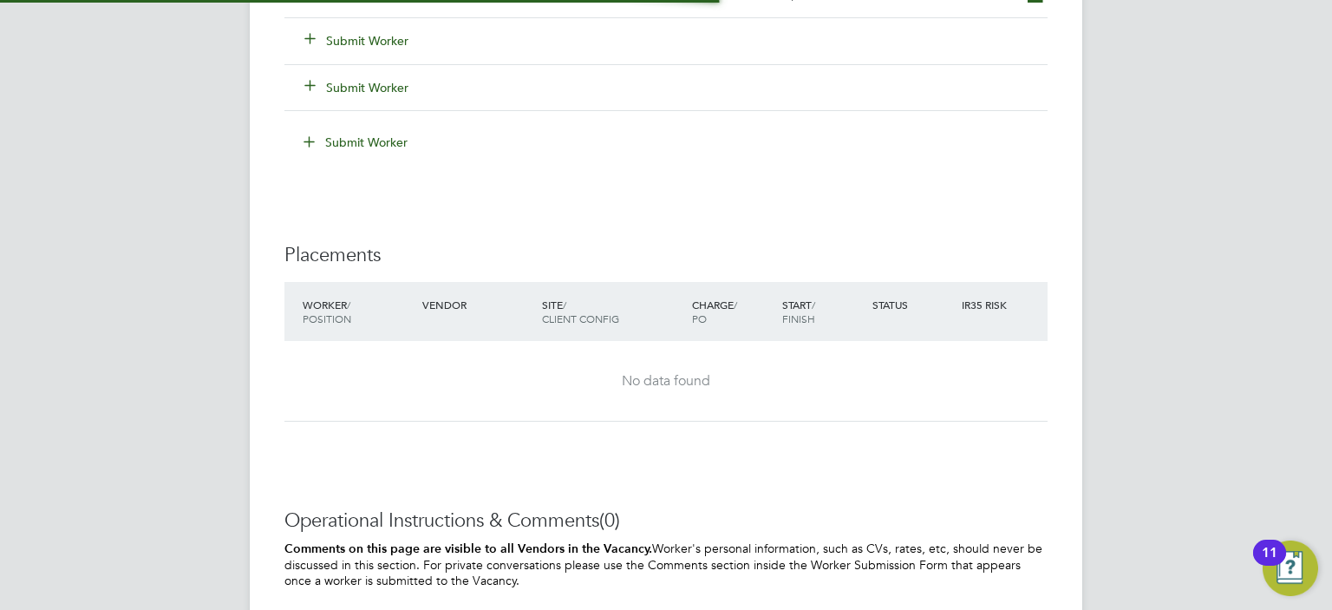
scroll to position [0, 0]
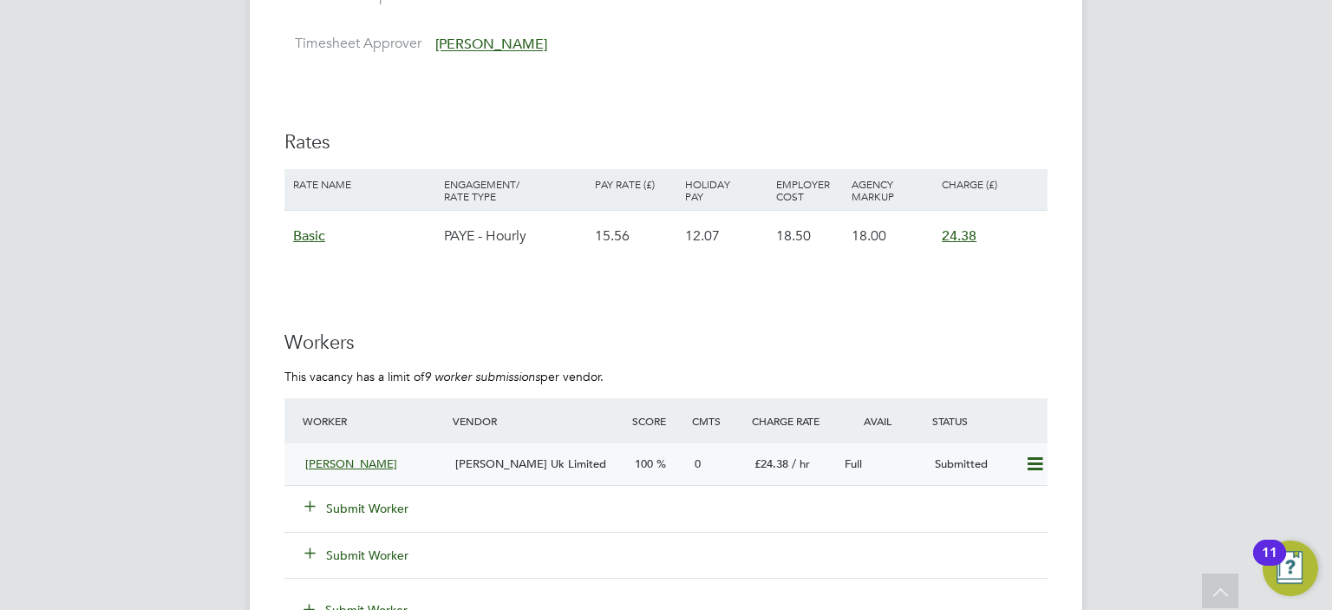
click at [433, 467] on div "Jane Kamau" at bounding box center [373, 464] width 150 height 29
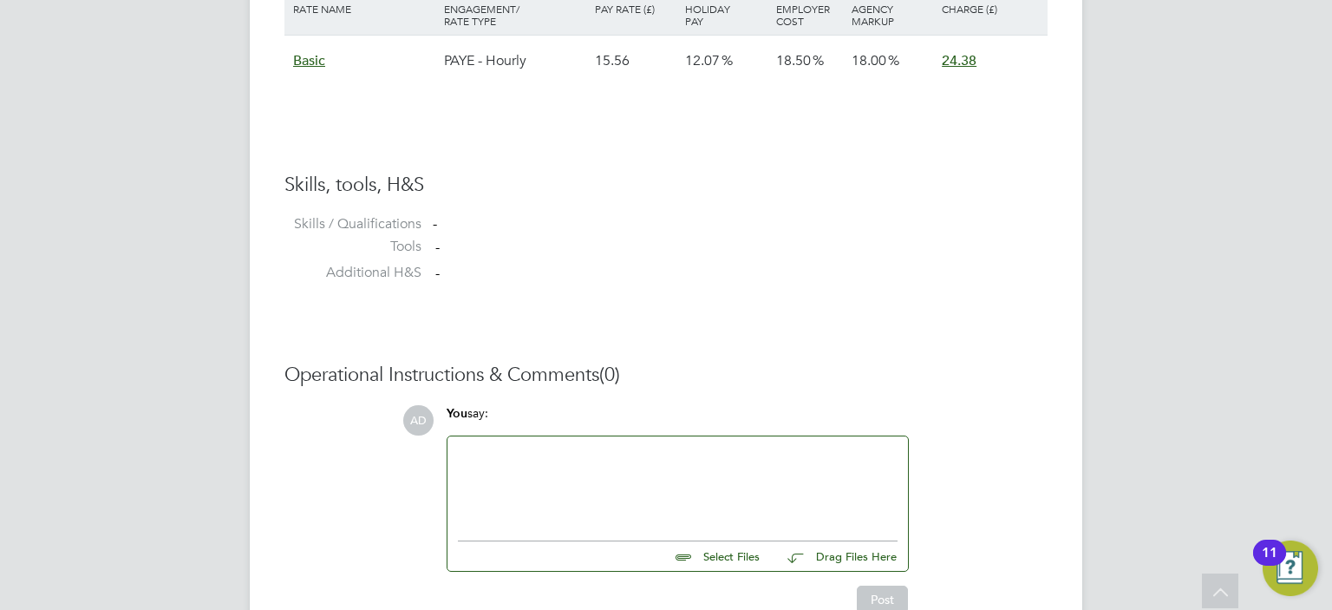
click at [715, 551] on input "file" at bounding box center [767, 553] width 260 height 24
type input "C:\fakepath\Jane kamau new CV.pdf"
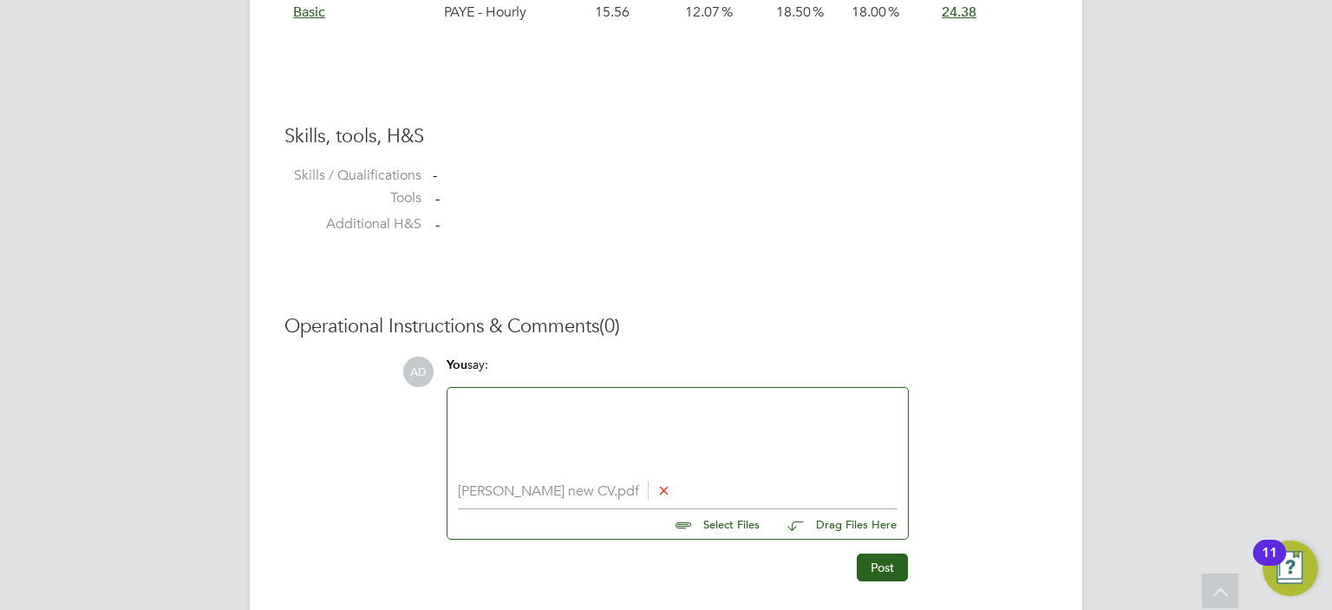
scroll to position [1357, 0]
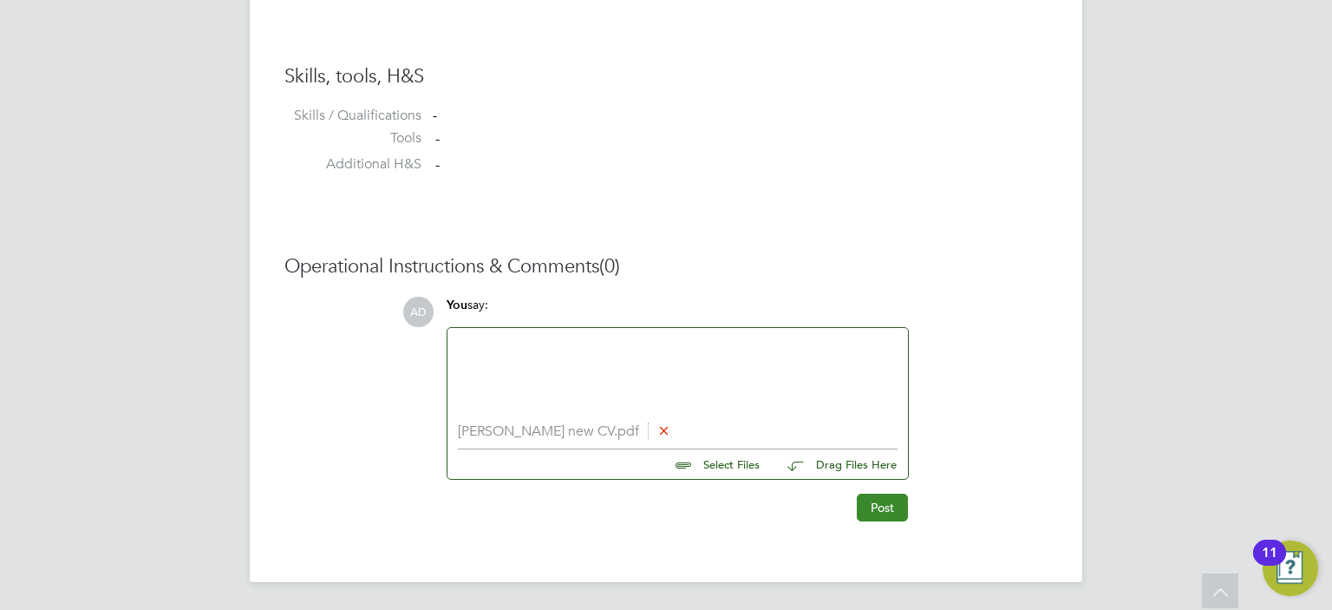
click at [869, 509] on button "Post" at bounding box center [882, 507] width 51 height 28
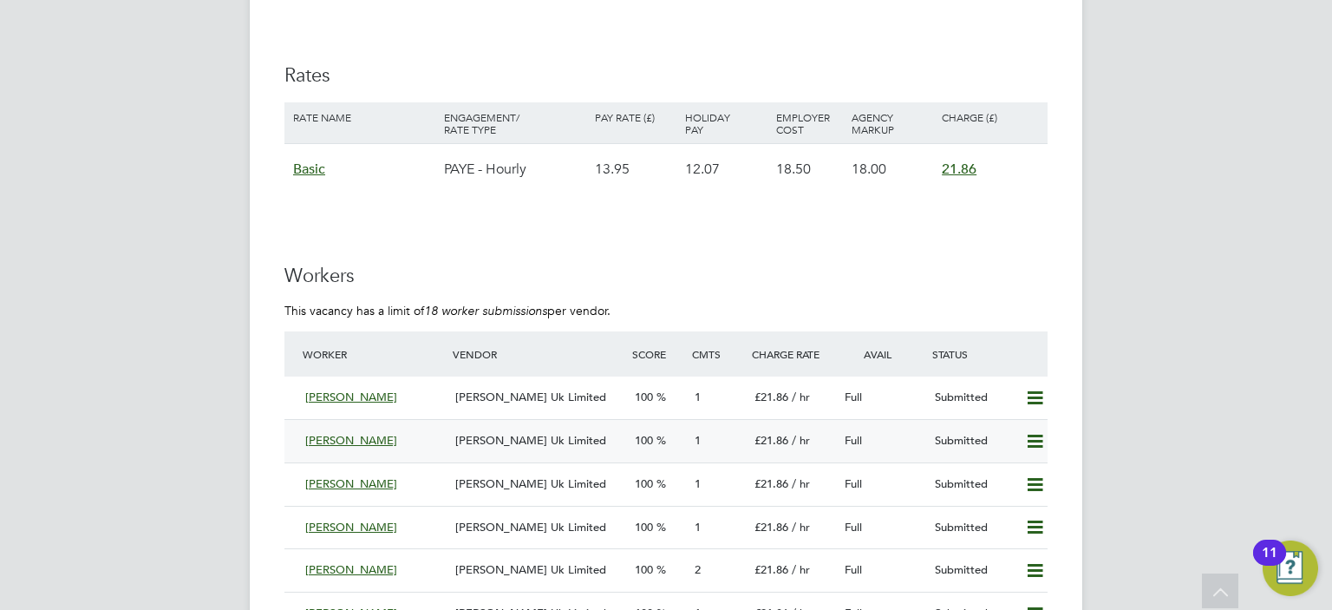
click at [1034, 440] on icon at bounding box center [1035, 441] width 22 height 14
click at [1015, 467] on li "Remove" at bounding box center [1009, 478] width 67 height 24
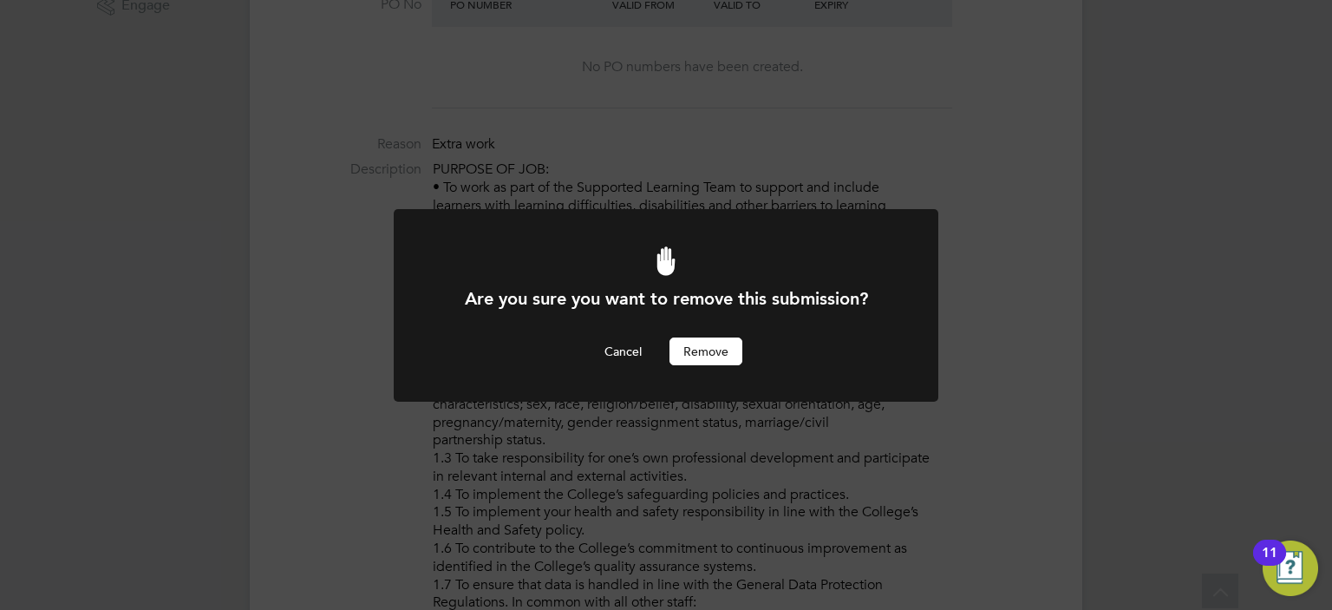
click at [710, 337] on button "Remove" at bounding box center [705, 351] width 73 height 28
